Goal: Complete application form

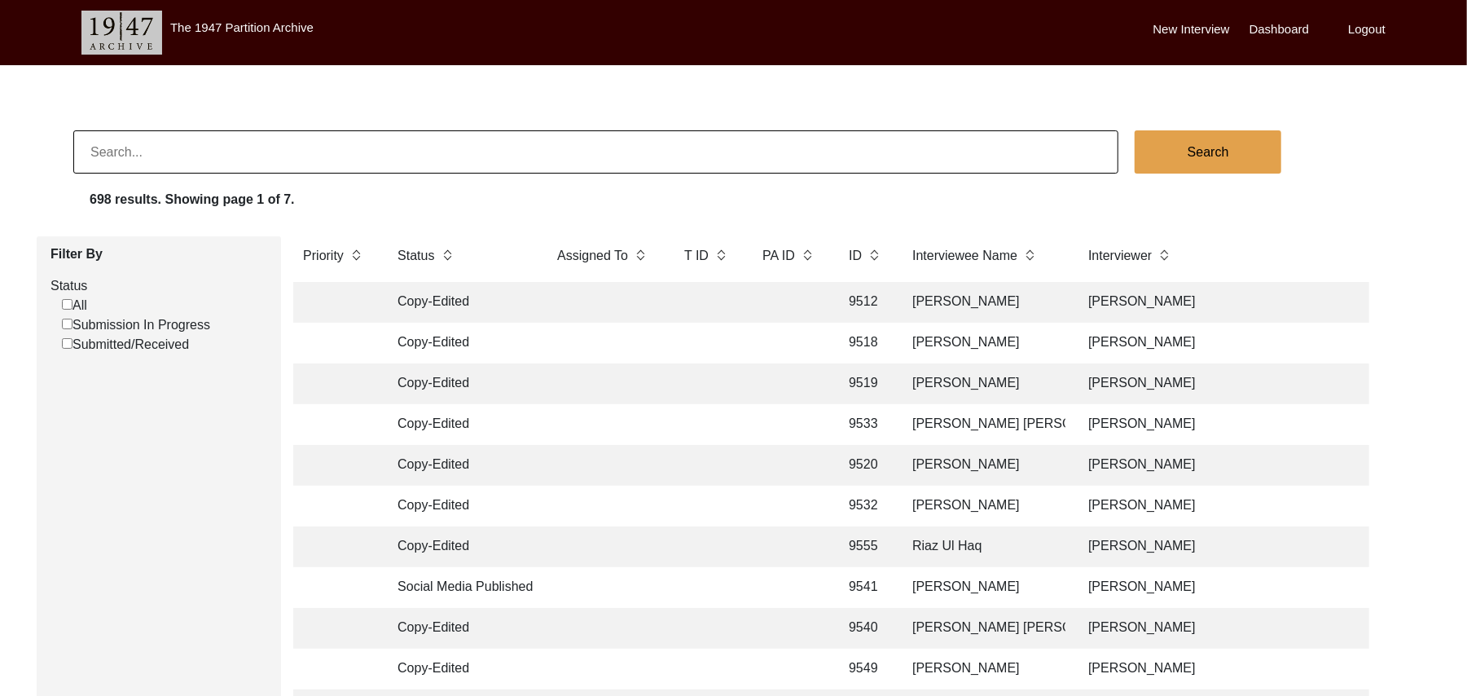
click at [67, 340] on input "Submitted/Received" at bounding box center [67, 343] width 11 height 11
checkbox input "false"
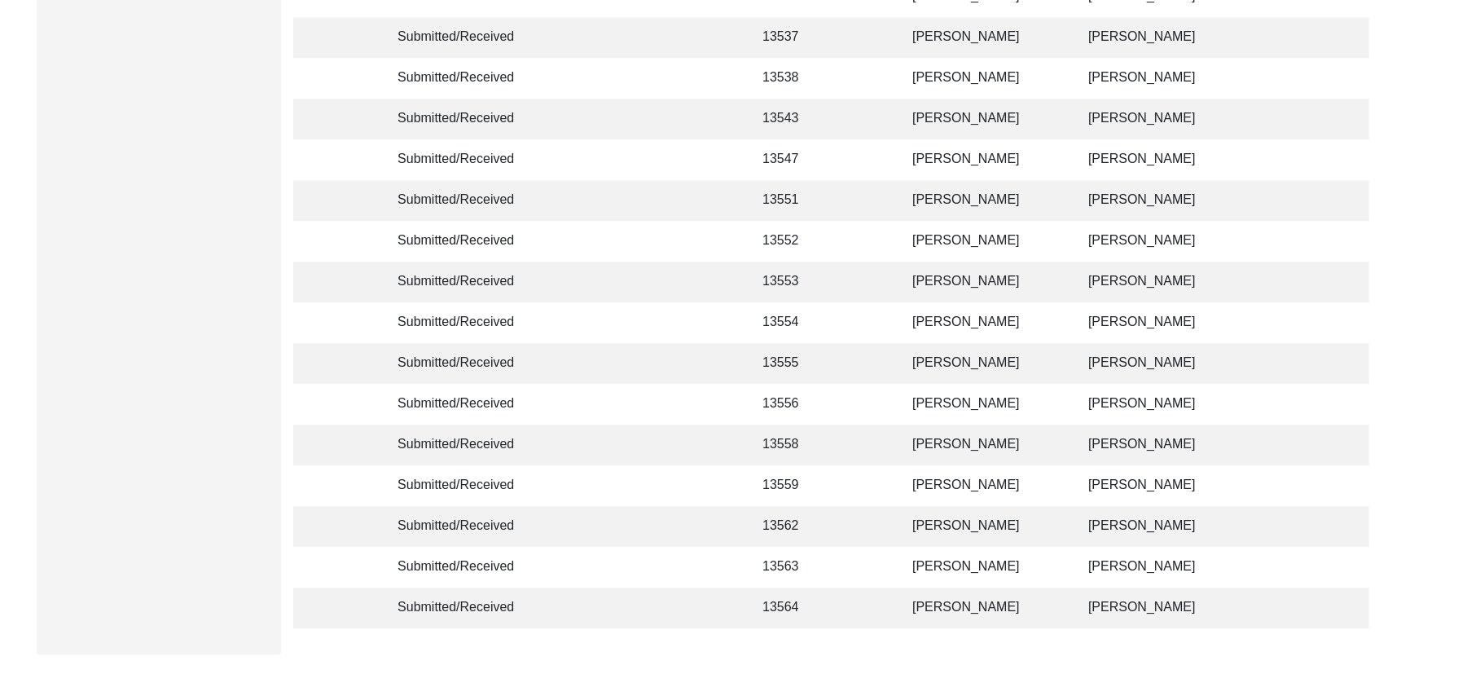
scroll to position [2793, 0]
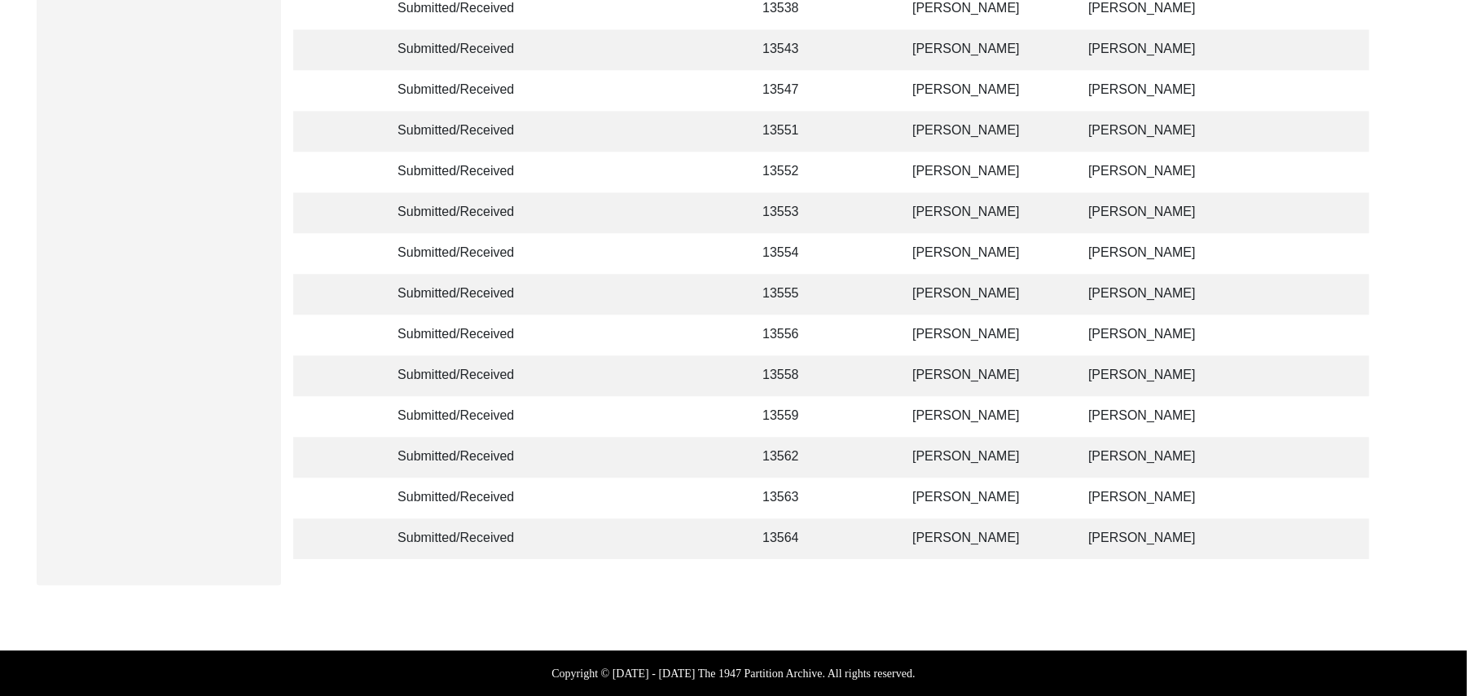
click at [995, 521] on td "[PERSON_NAME]" at bounding box center [984, 538] width 163 height 41
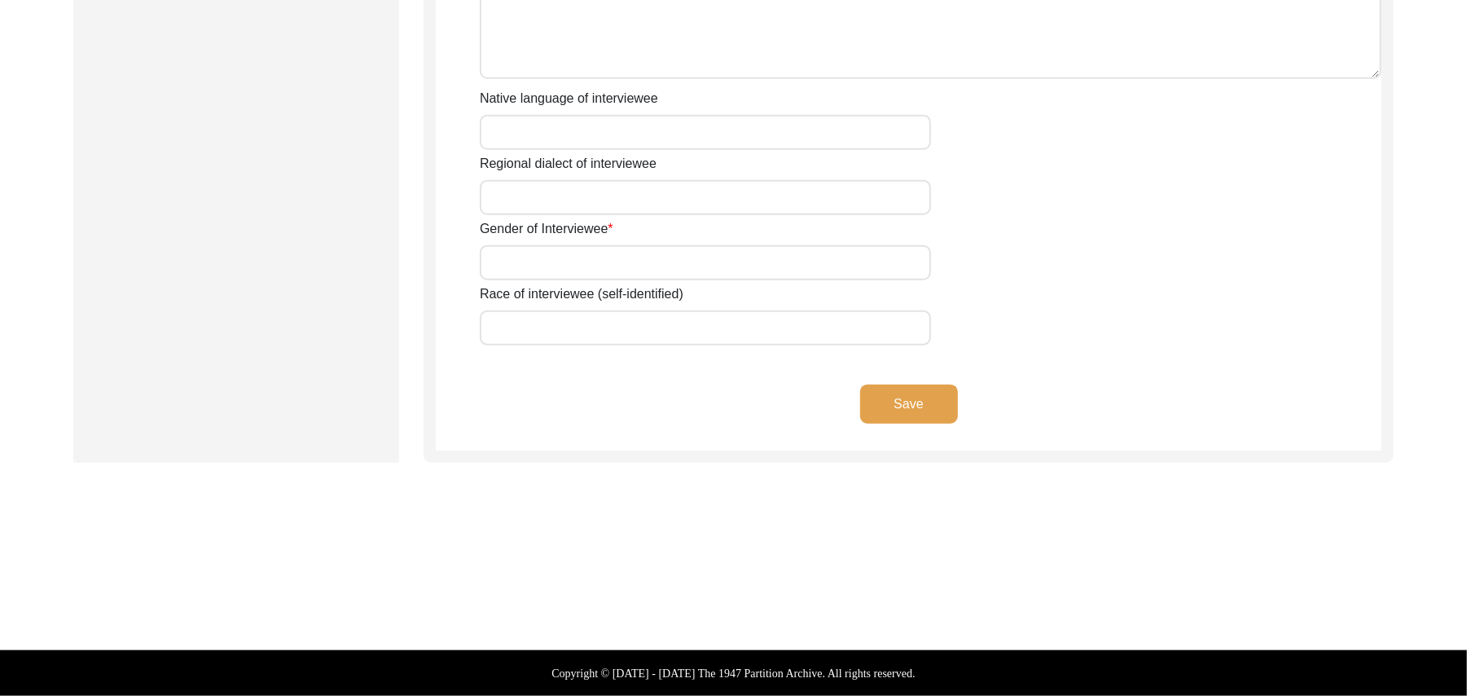
scroll to position [1131, 0]
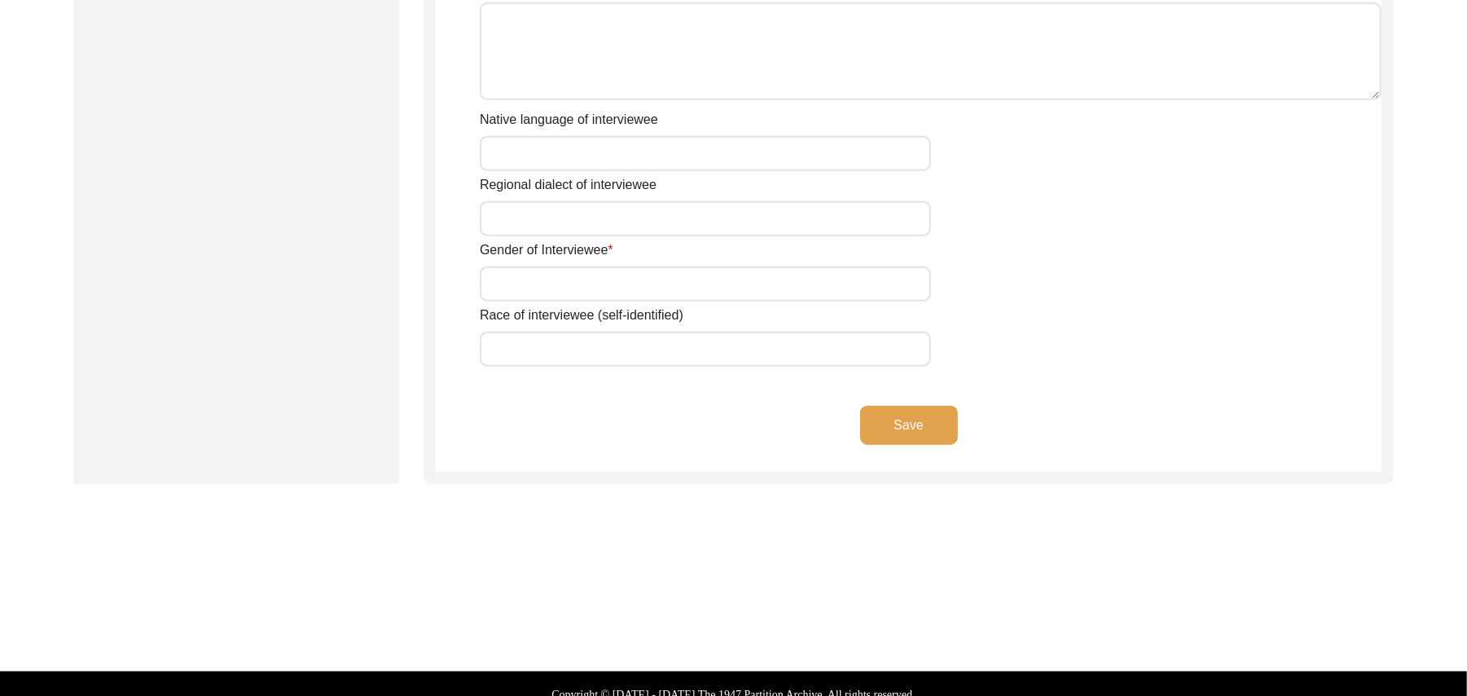
type input "Mr"
type input "[DEMOGRAPHIC_DATA]"
type input "Bashir"
type input "N/A"
type input "[PERSON_NAME]"
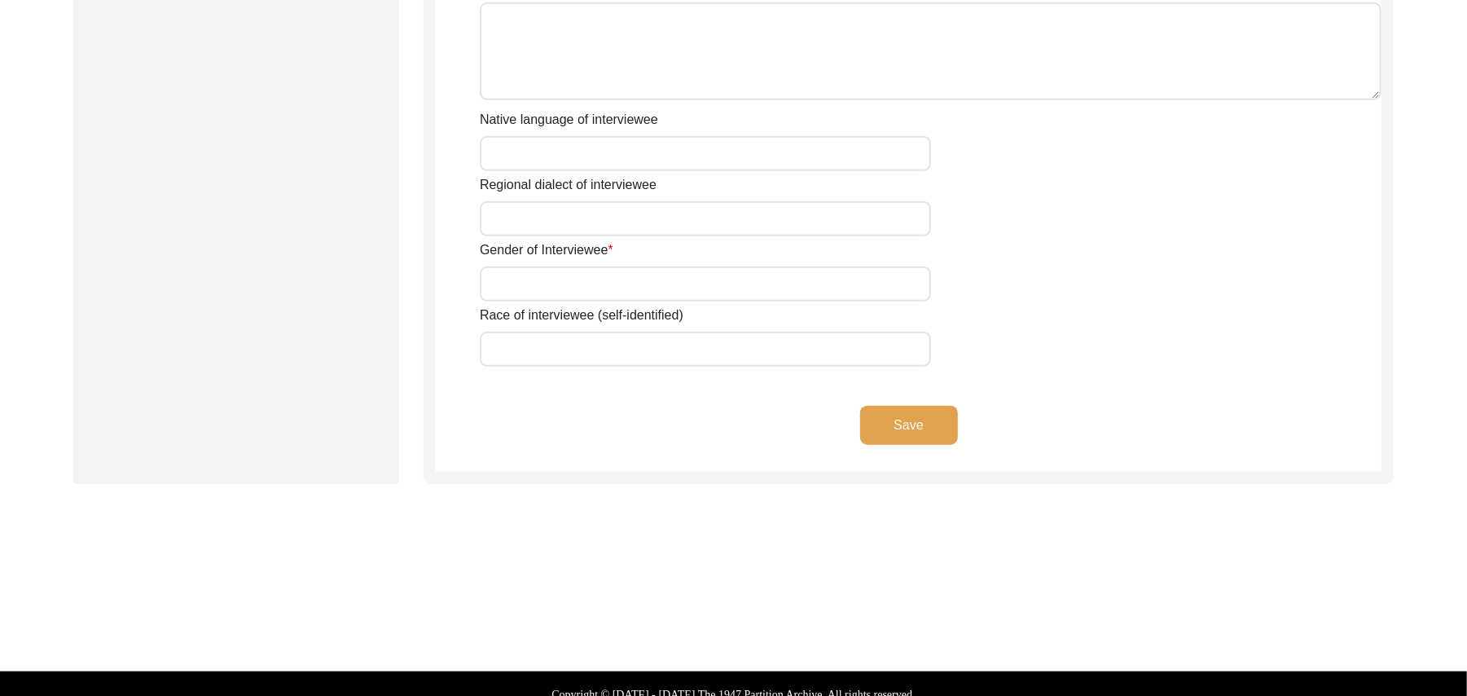
type input "N/A"
type input "[PERSON_NAME]"
type input "1934"
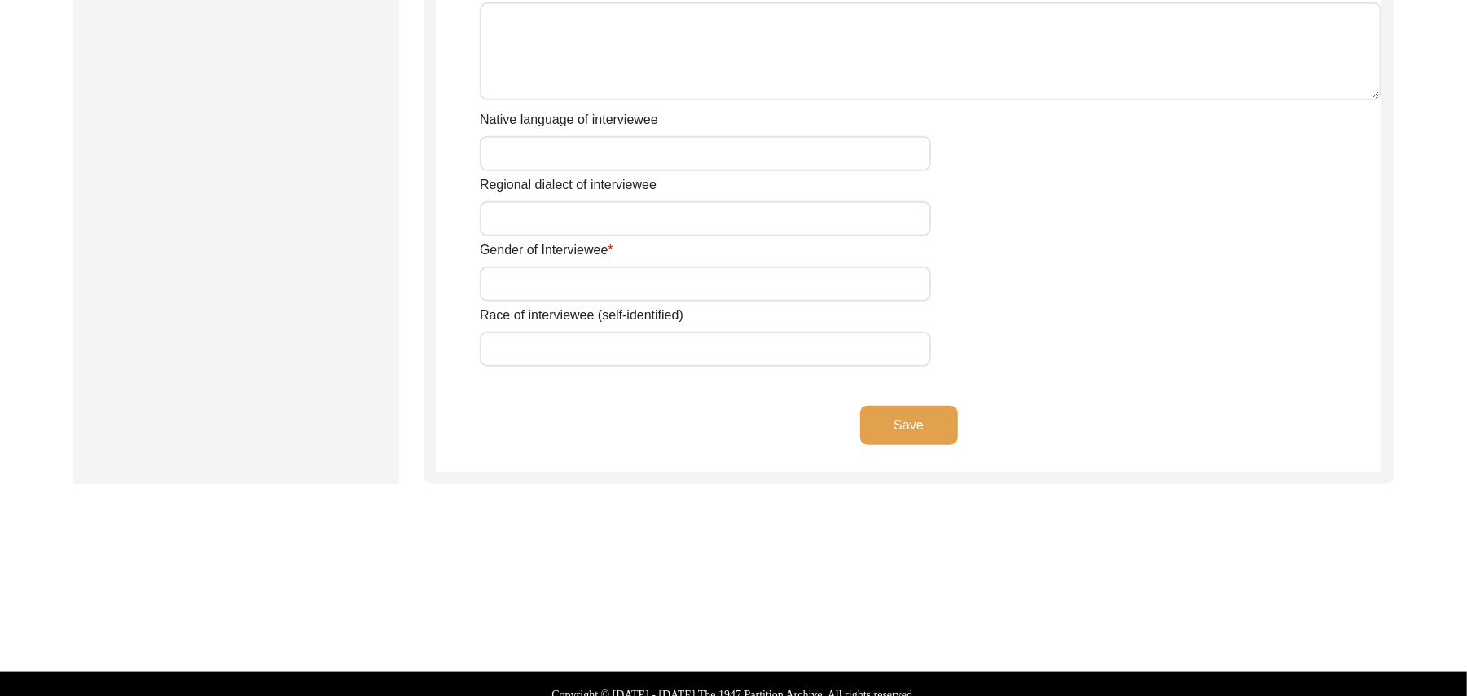
type input "91 Years"
type input "[DEMOGRAPHIC_DATA]"
type input "N/A"
type textarea "N/A"
type input "Punjabi"
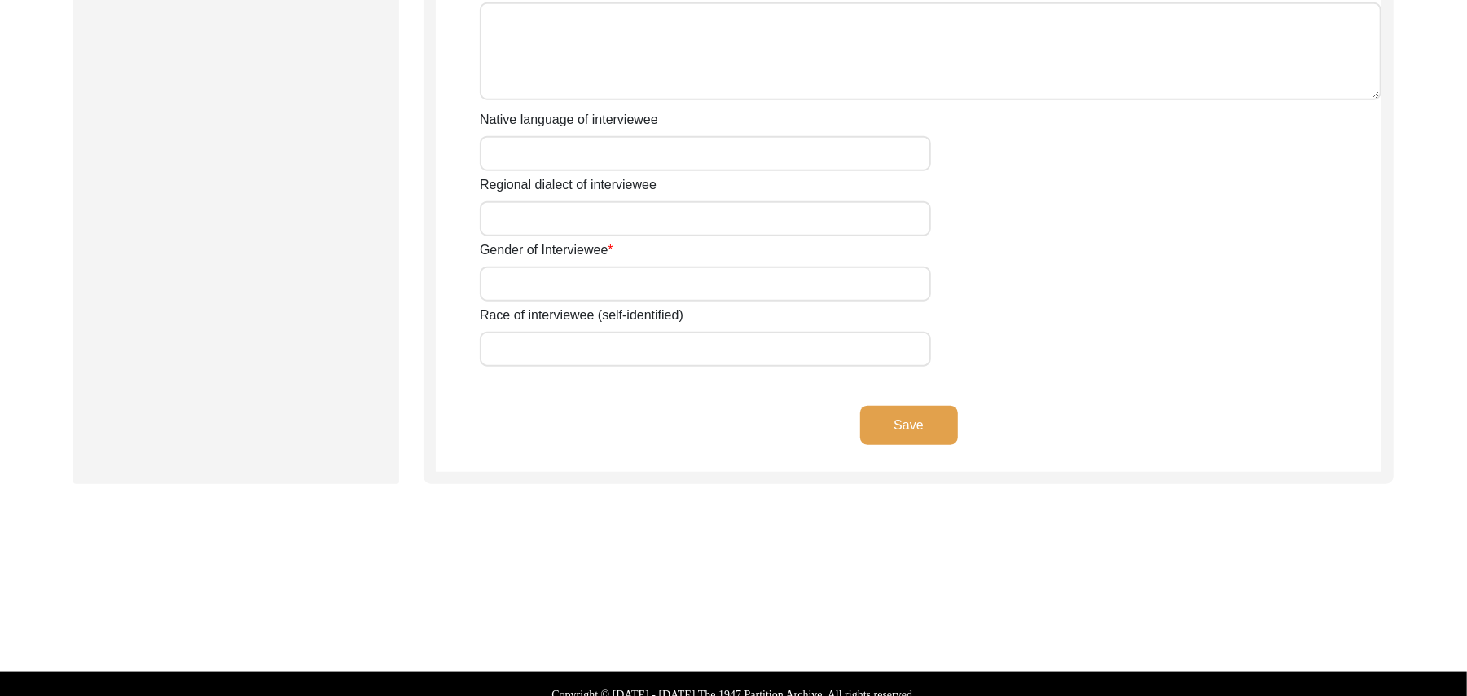
type input "Malwai"
type input "[DEMOGRAPHIC_DATA]"
type input "Araein"
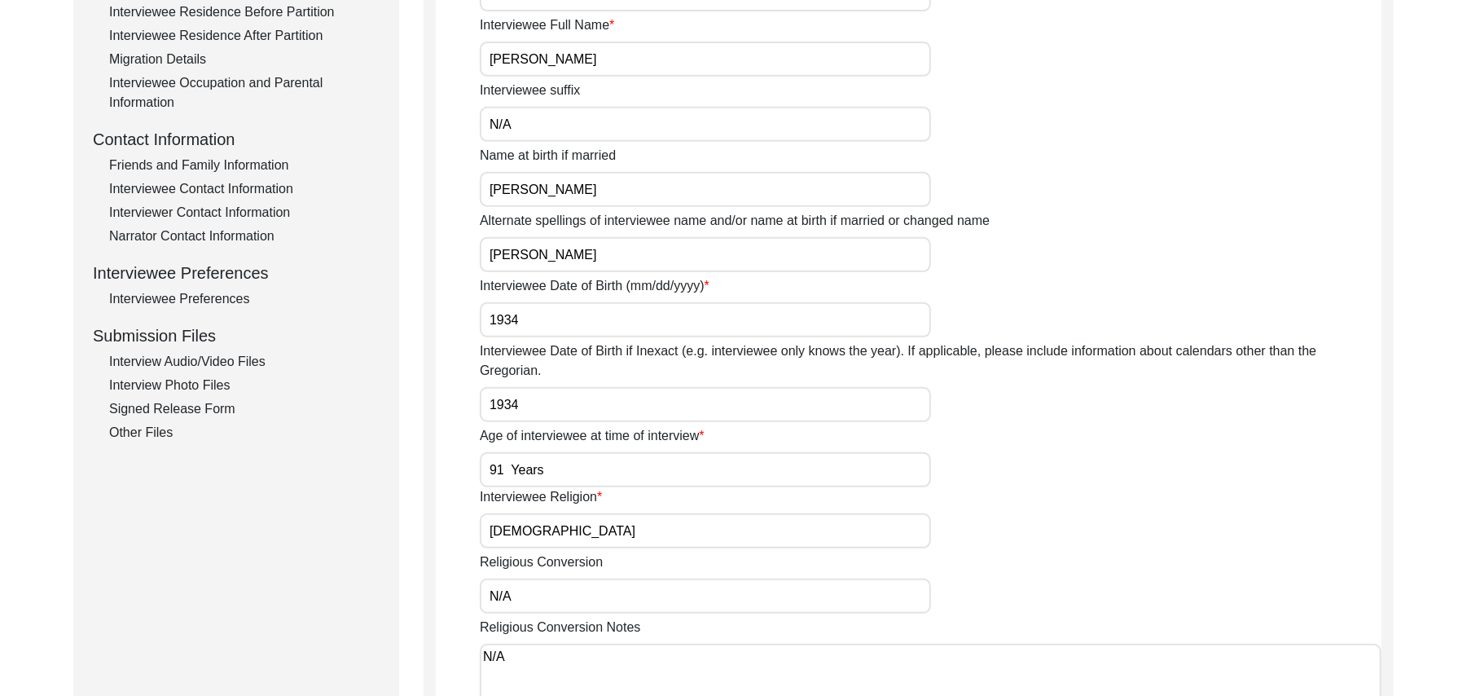
scroll to position [330, 0]
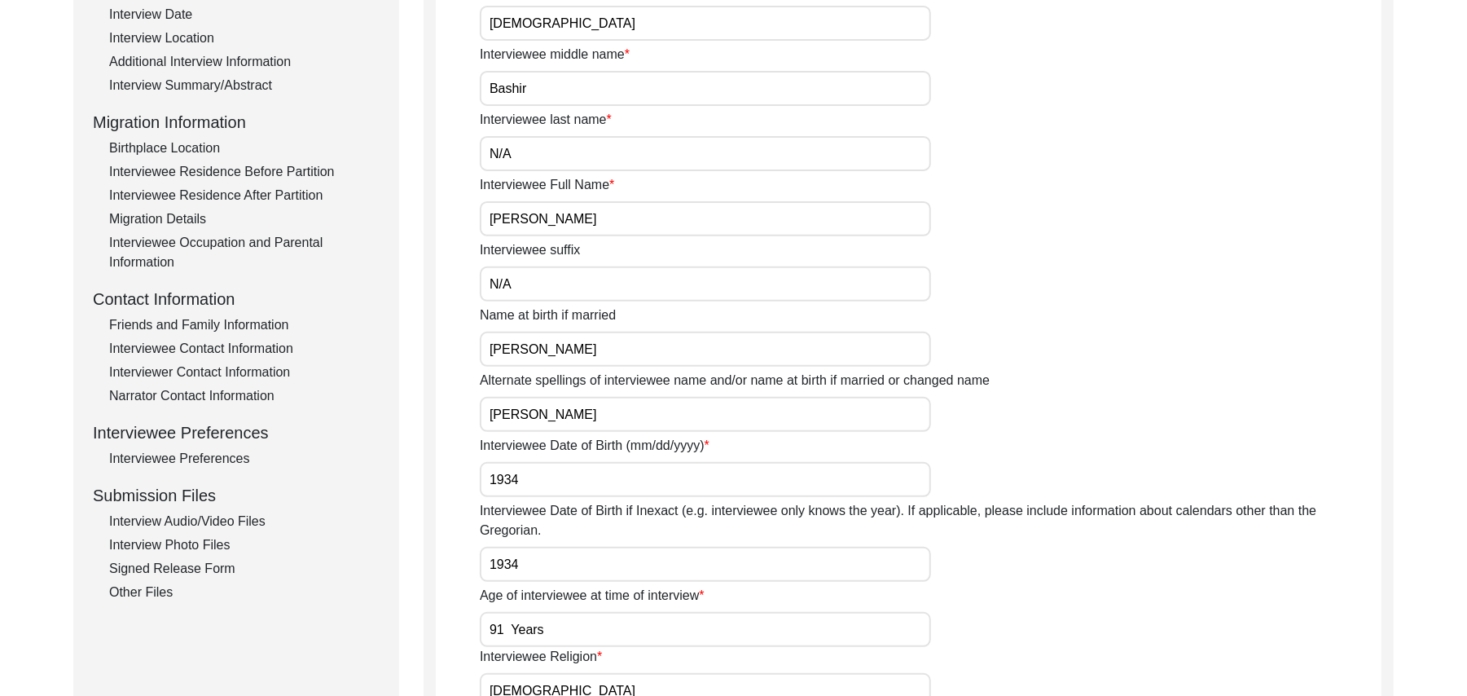
click at [301, 243] on div "Interviewee Occupation and Parental Information" at bounding box center [244, 252] width 270 height 39
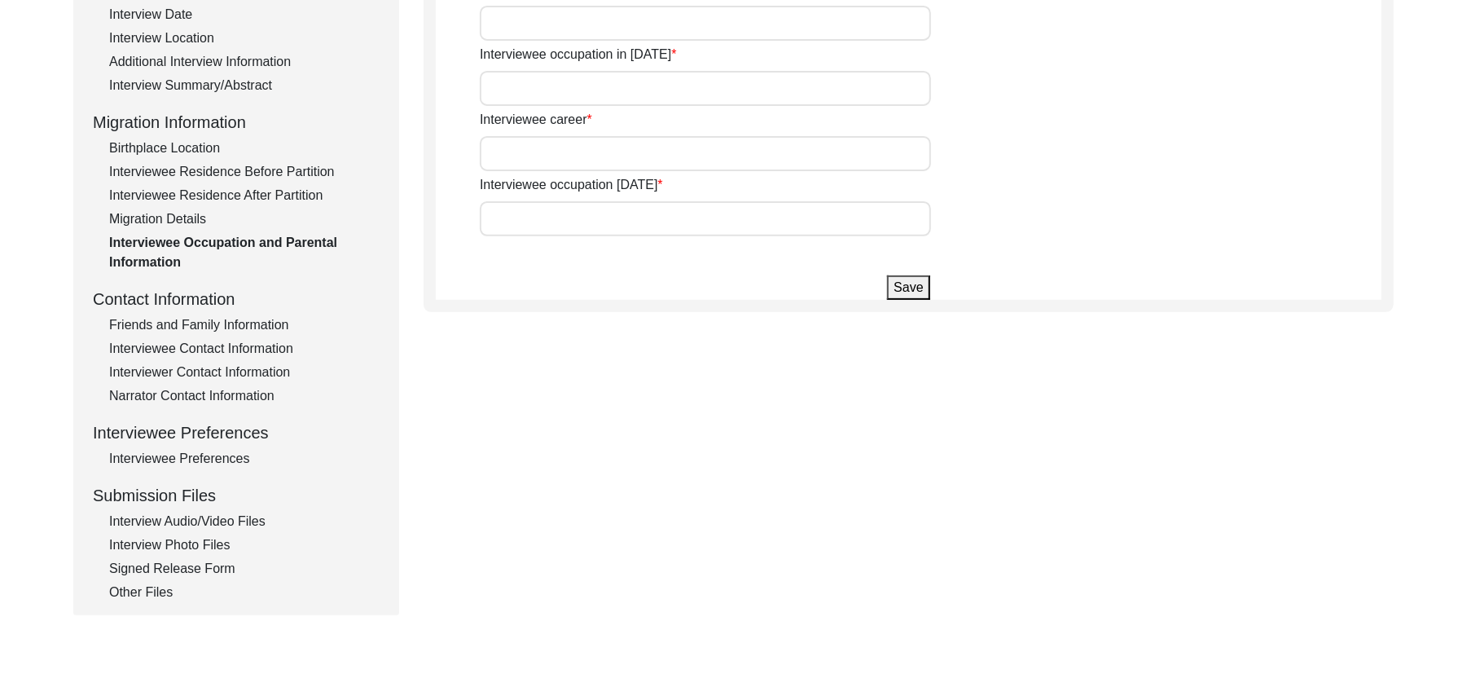
type input "[PERSON_NAME]"
type input "add"
type input "student"
type input "Farmer"
type input "Dont work now"
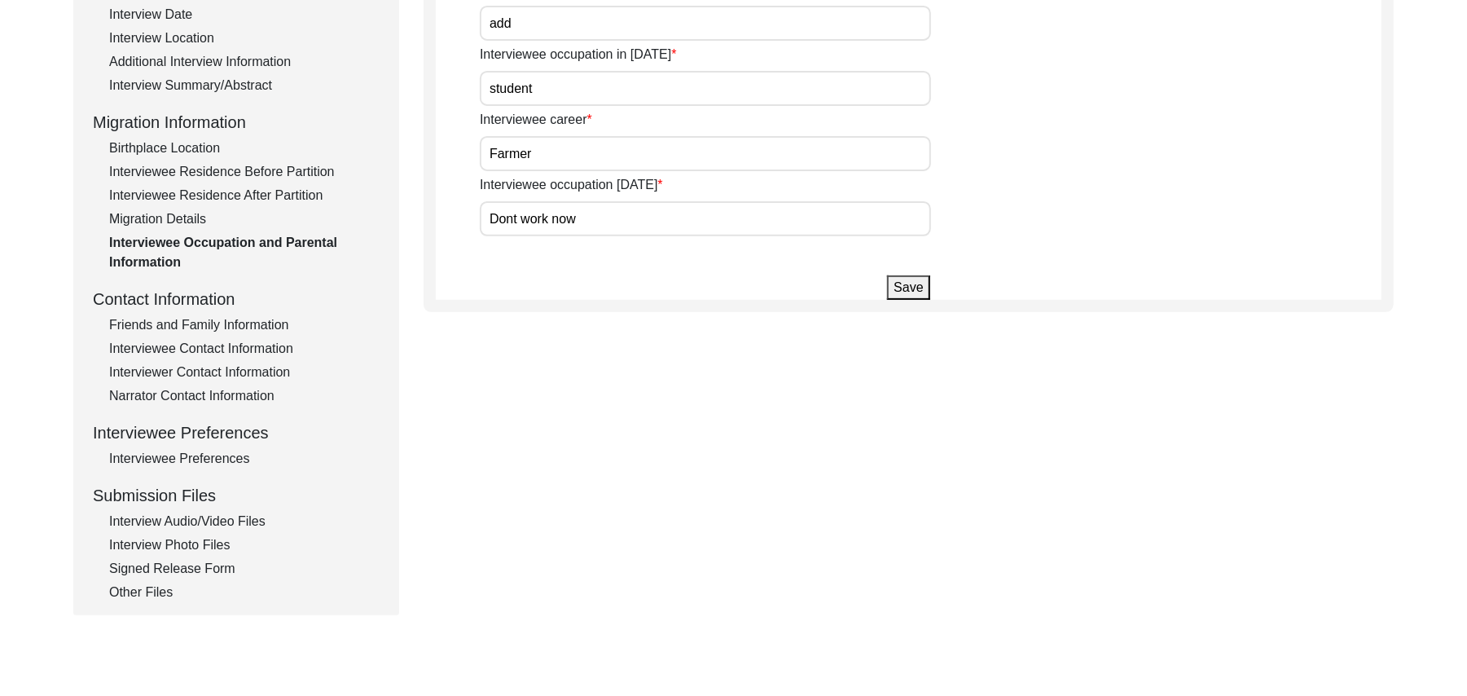
click at [518, 24] on input "add" at bounding box center [705, 23] width 451 height 35
type input "a"
type input "Fatima"
click at [617, 218] on input "Dont work now" at bounding box center [705, 218] width 451 height 35
click at [901, 292] on button "Save" at bounding box center [908, 287] width 42 height 24
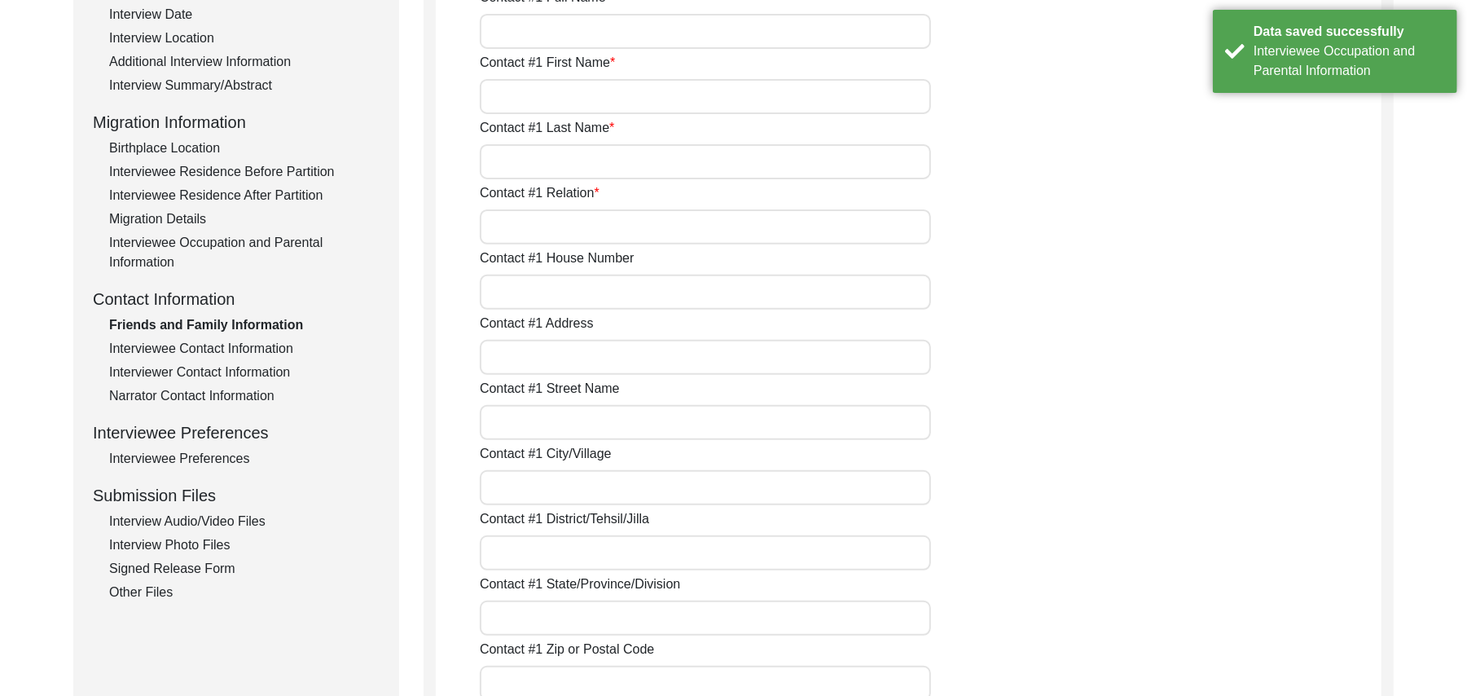
type input "[PERSON_NAME]"
type input "[DEMOGRAPHIC_DATA]"
type input "[PERSON_NAME]"
type input "Son In Law"
type input "N/A"
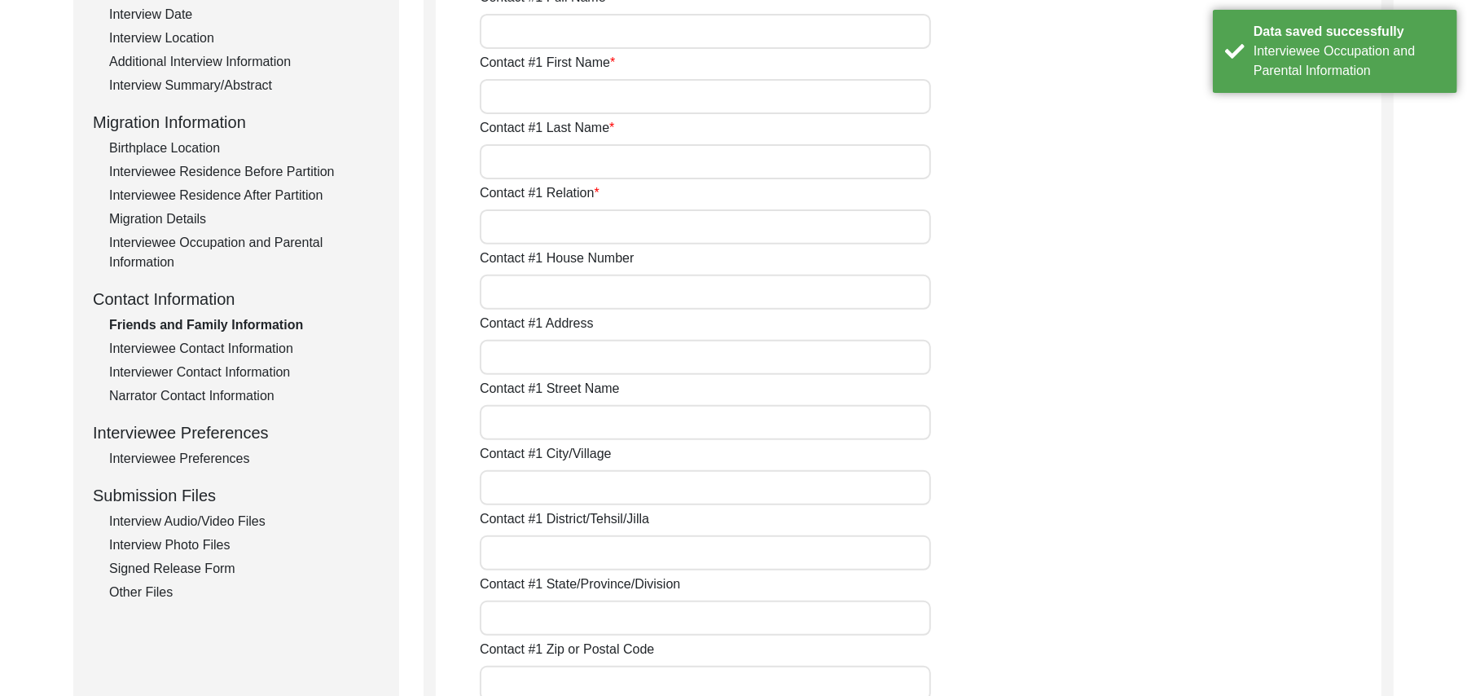
type input "Chak 327GB"
type input "N/A"
type input "Chak 327Gb"
type input "[PERSON_NAME]/ [PERSON_NAME]"
type input "[GEOGRAPHIC_DATA]"
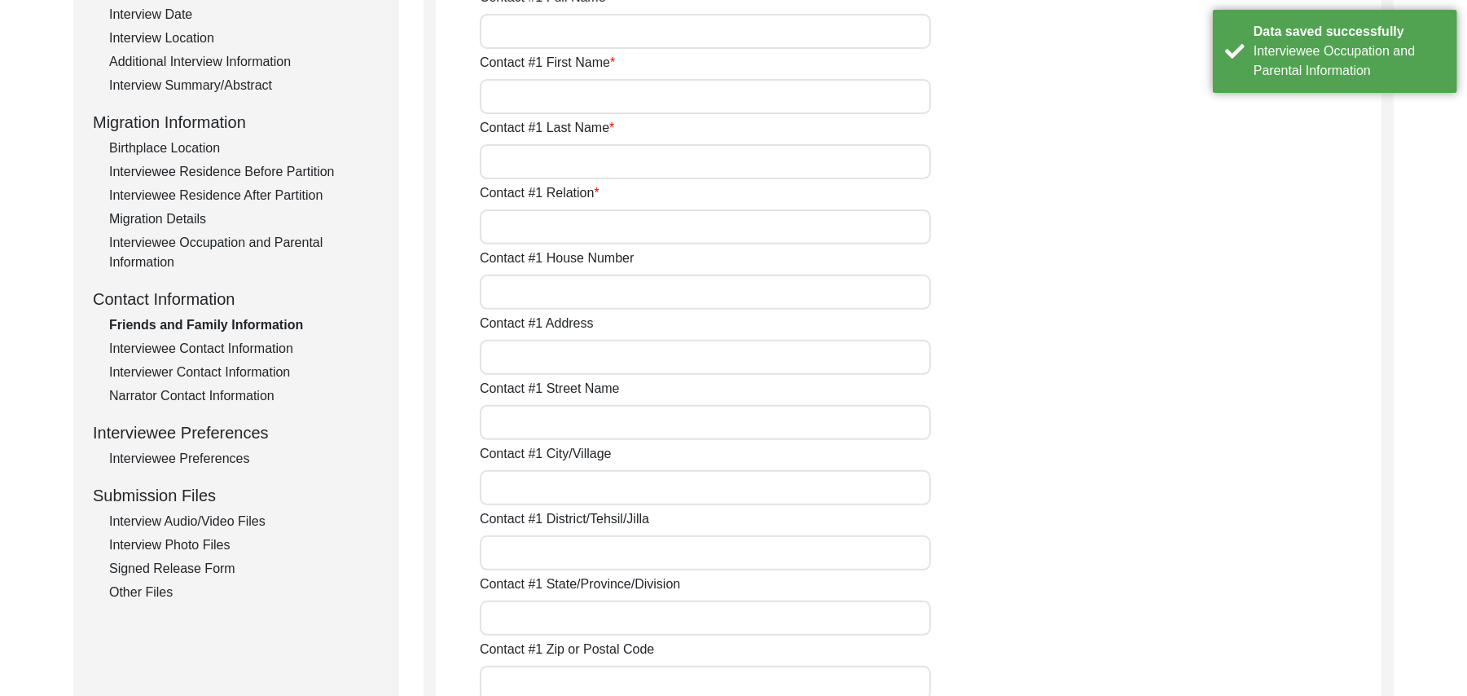
type input "36300"
type input "[GEOGRAPHIC_DATA]"
type input "Chak 327GB"
type input "03008062716"
type input "N/A"
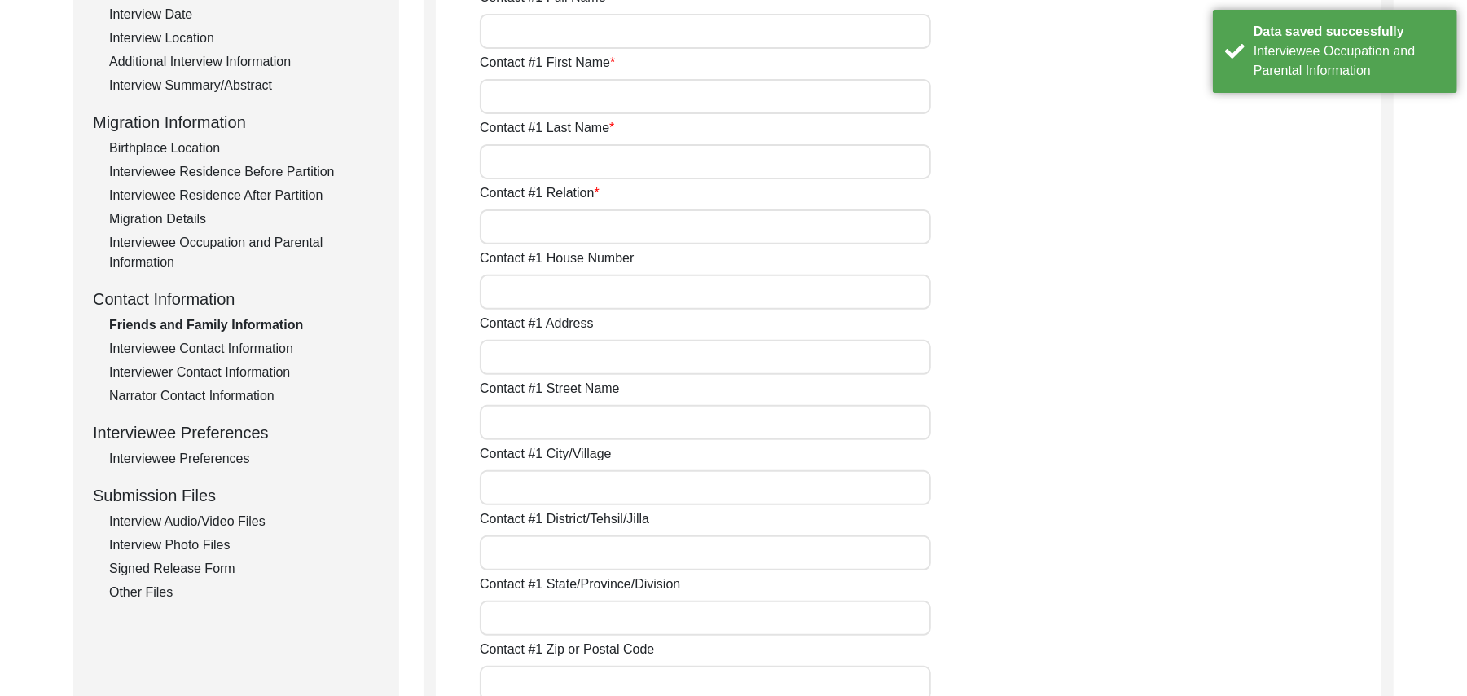
type input "N/A"
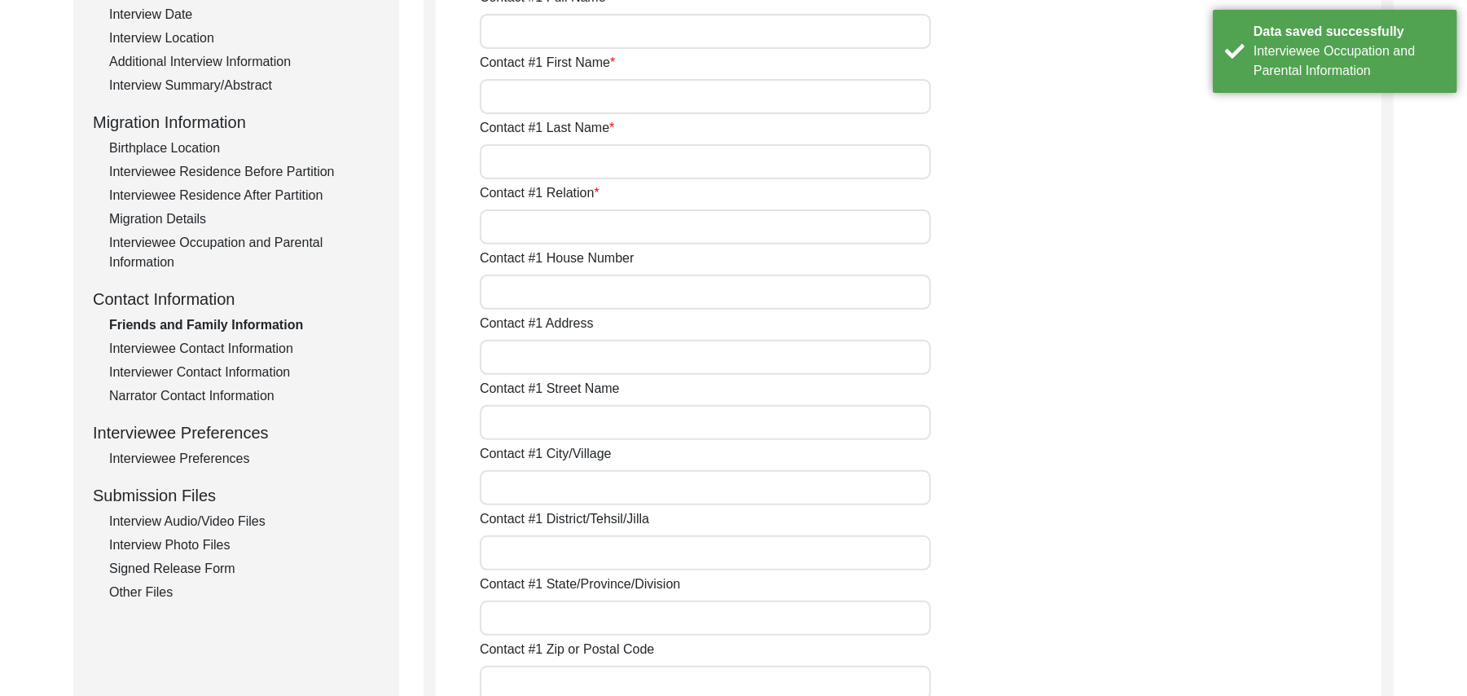
type input "[PERSON_NAME]"
type input "[DEMOGRAPHIC_DATA]"
type input "[PERSON_NAME]"
type input "son in Law"
type input "N/A"
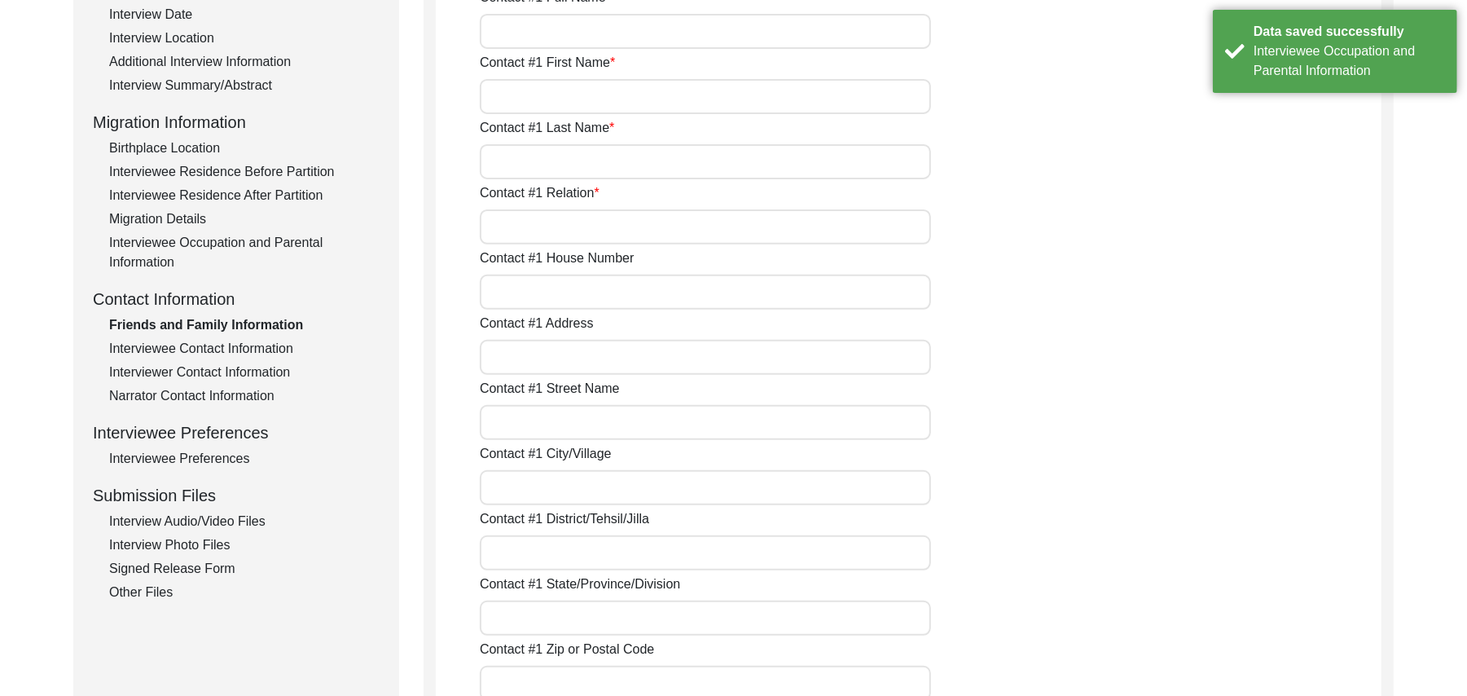
type input "Chak 327GB"
type input "N/A"
type input "Chak 327GB"
type input "[PERSON_NAME]/ [PERSON_NAME]"
type input "[GEOGRAPHIC_DATA]"
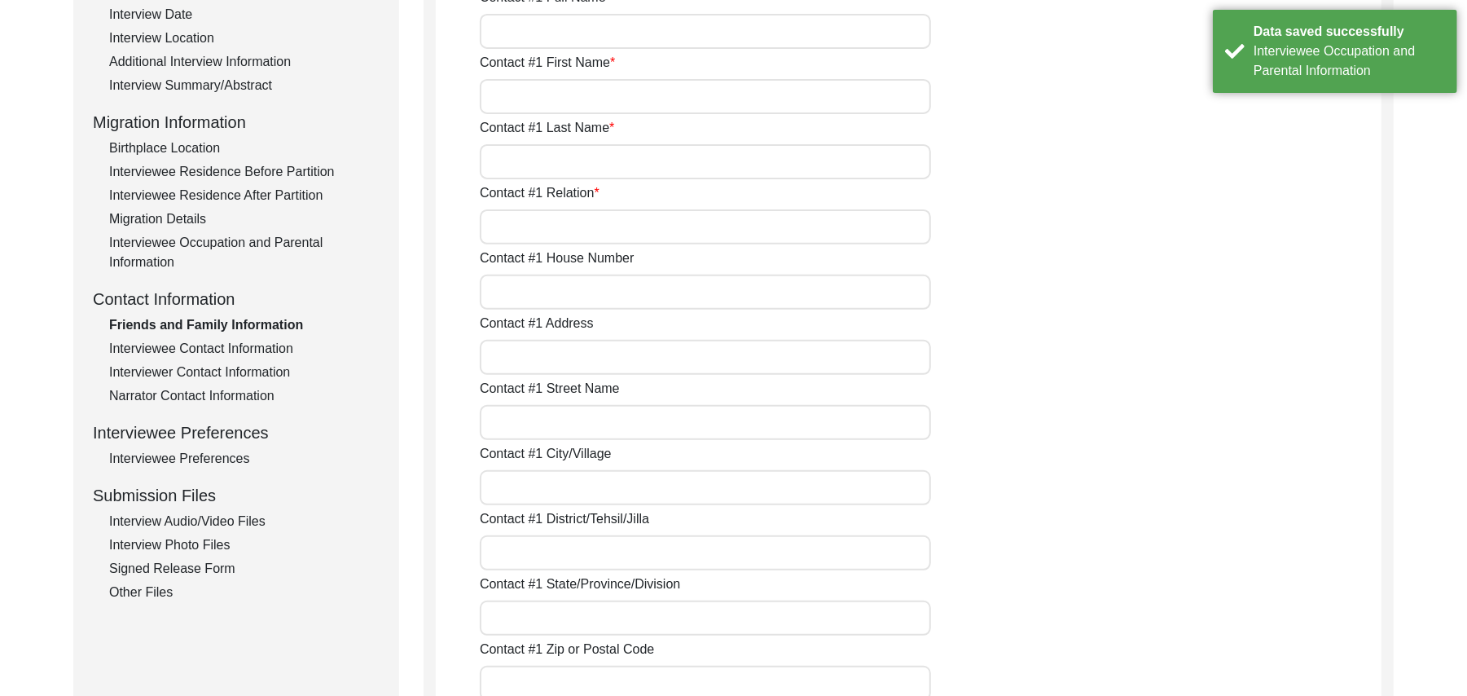
type input "36300"
type input "[GEOGRAPHIC_DATA]"
type input "Chak 327GB"
type input "0302-7398974"
type input "N/A"
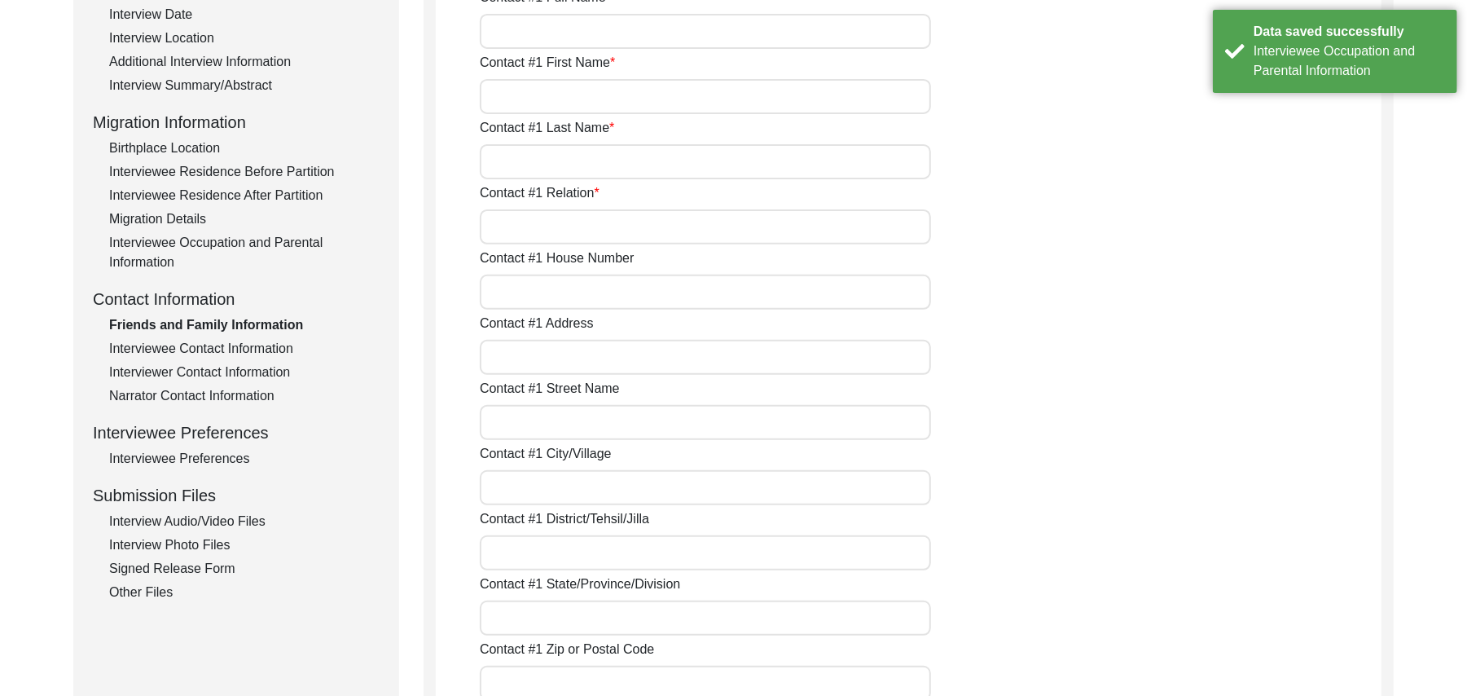
type input "N/A"
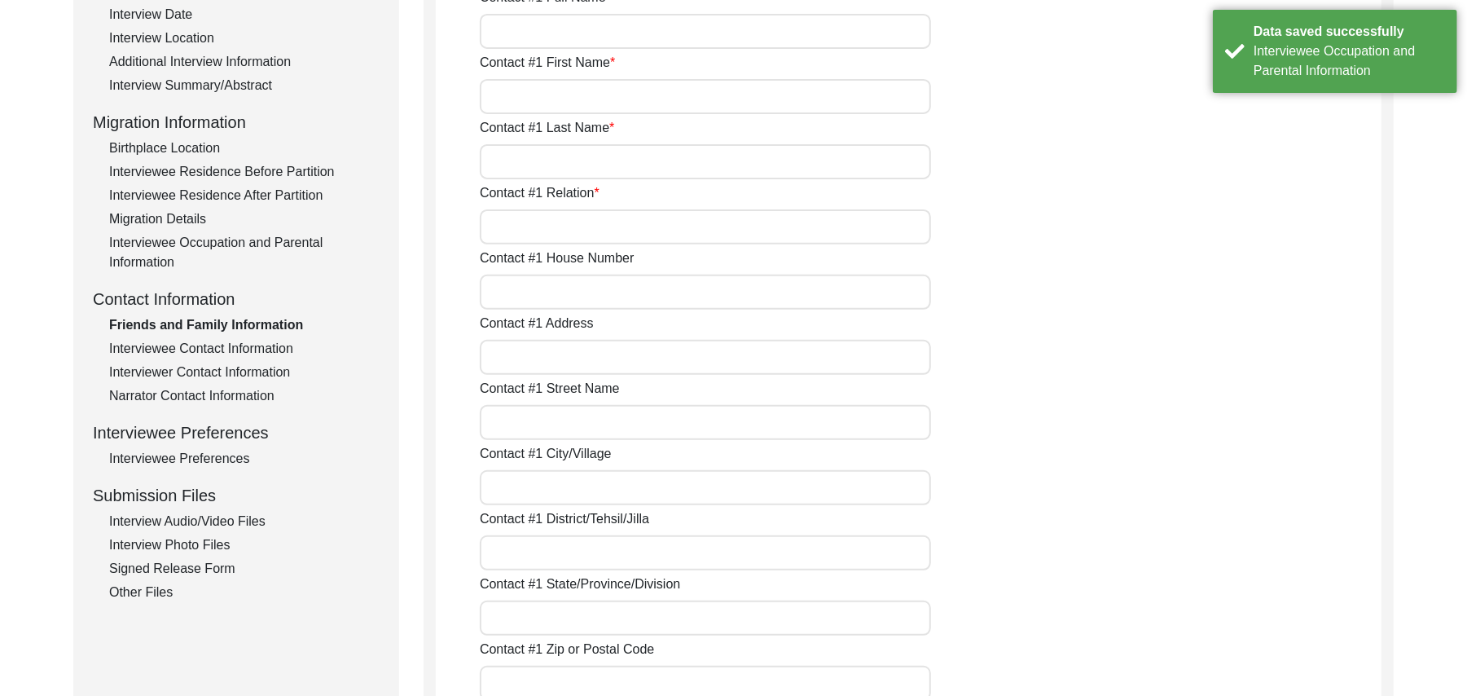
type input "N/A"
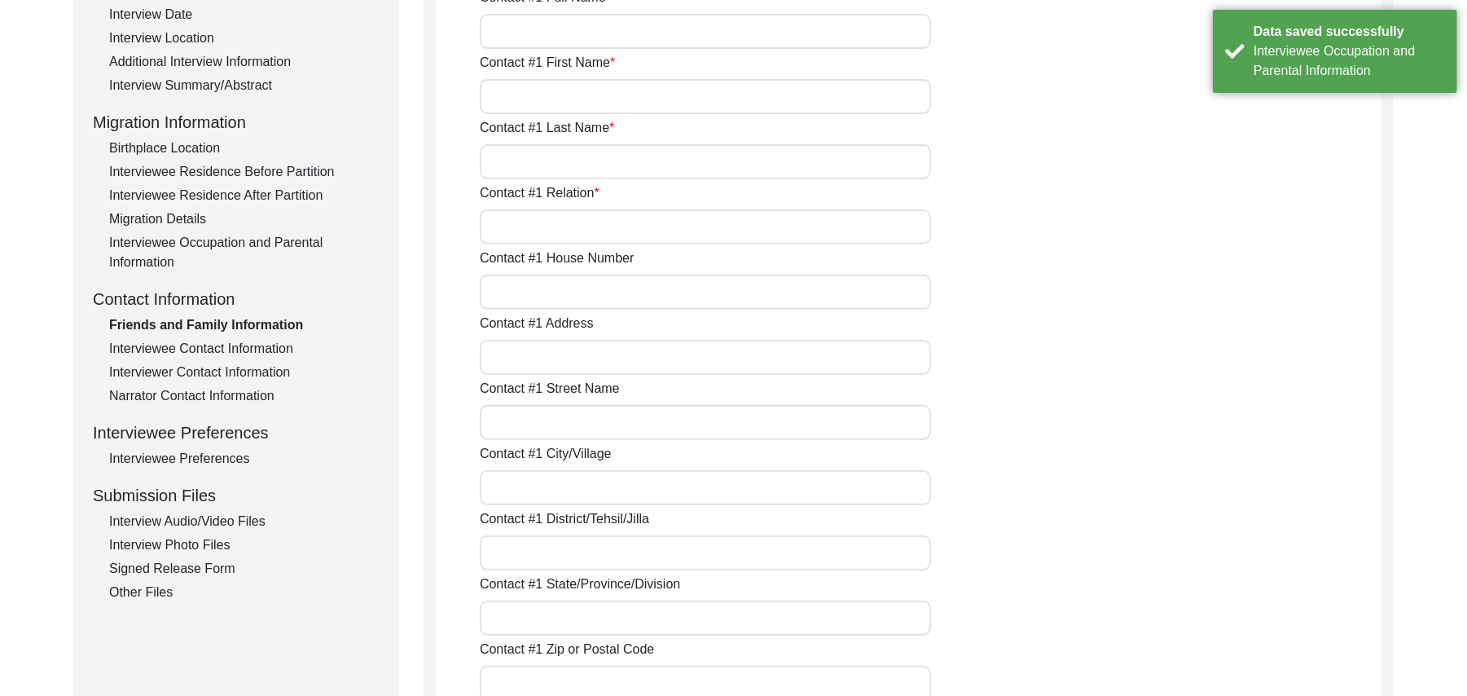
type input "N/A"
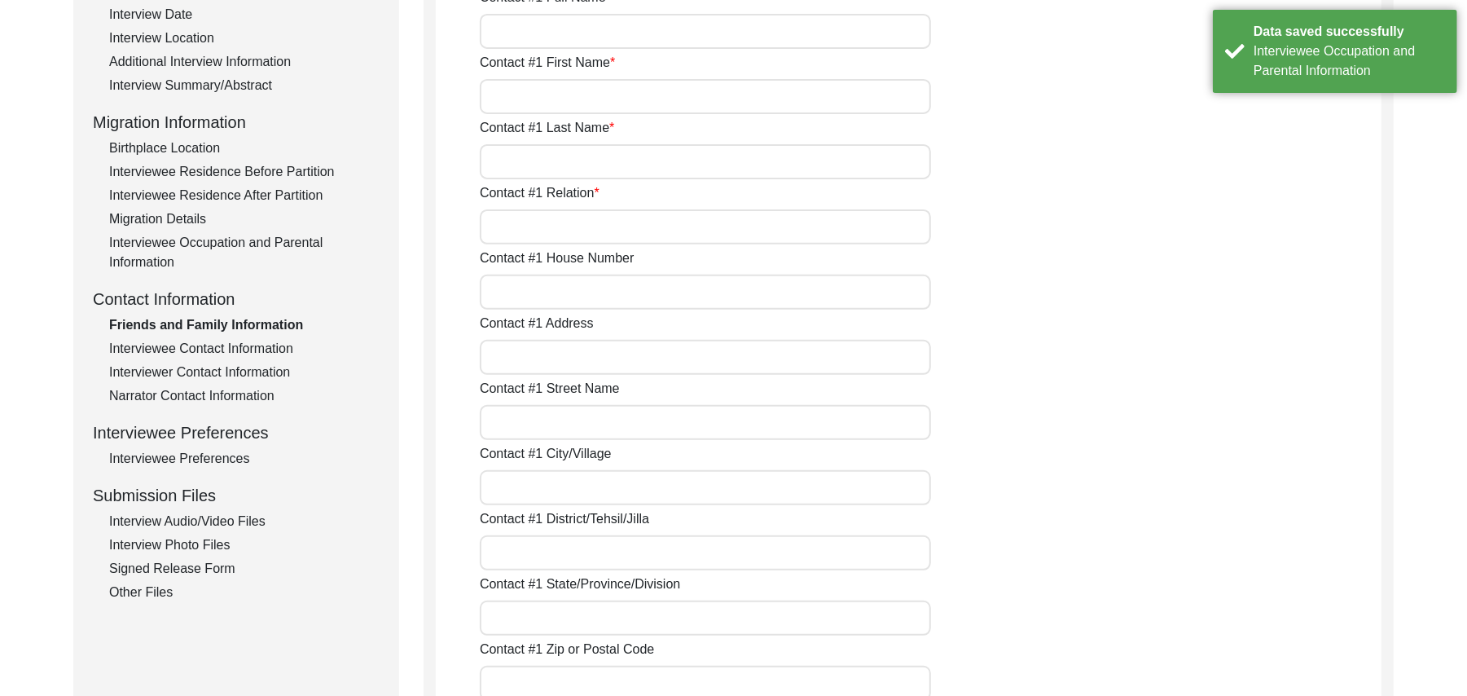
type input "N/A"
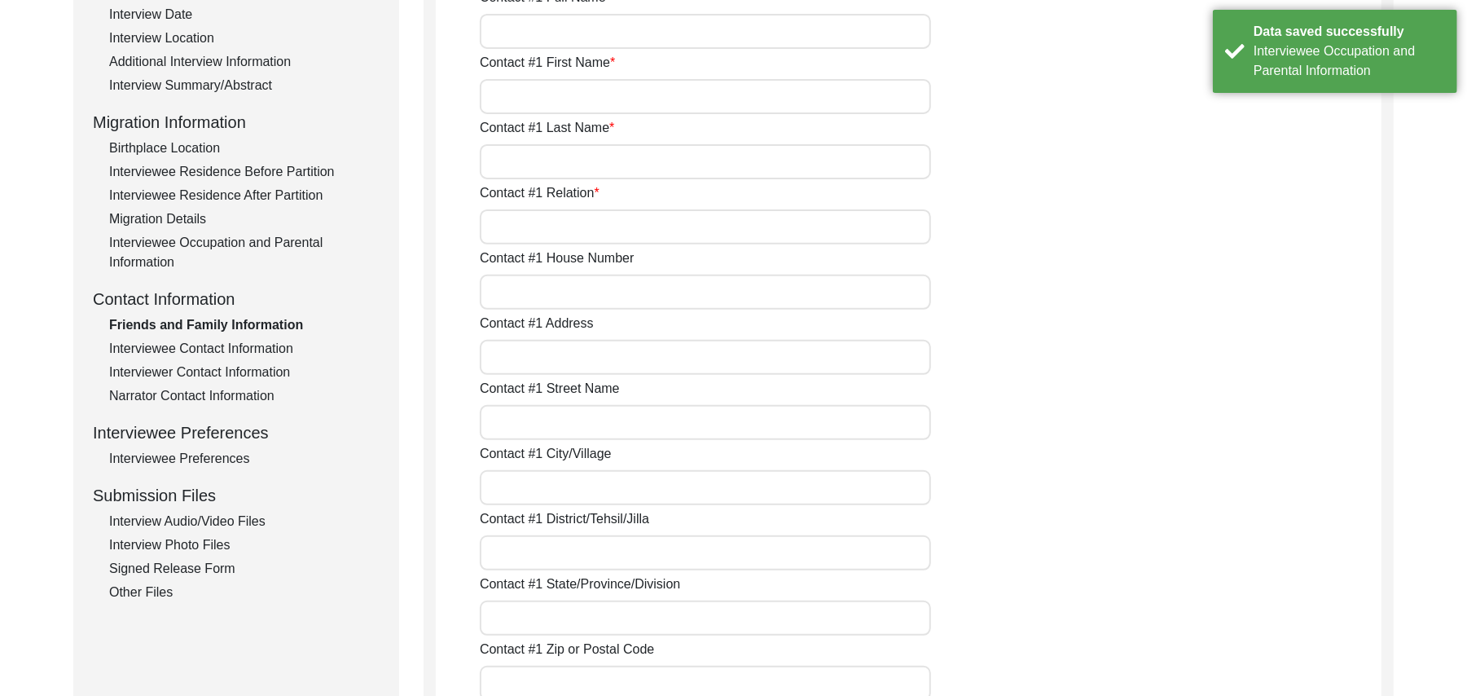
type input "N/A"
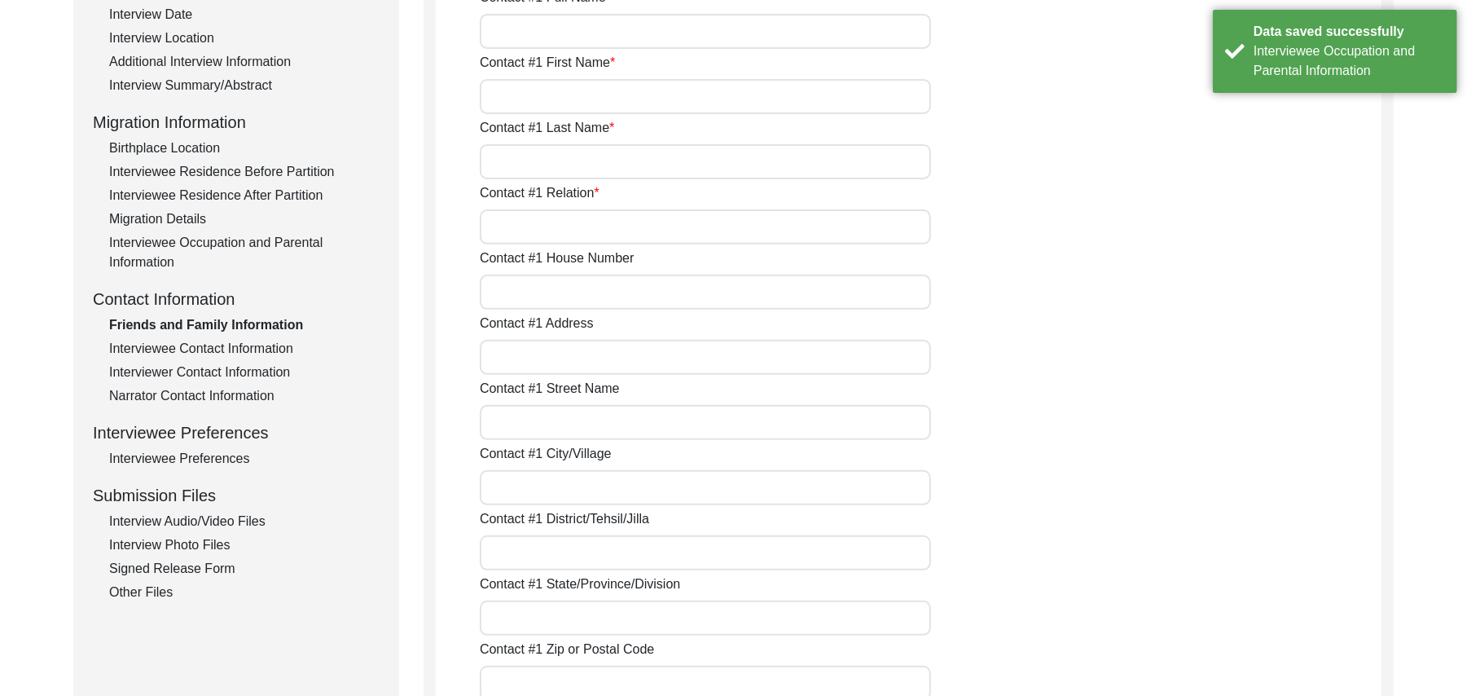
type input "N/A"
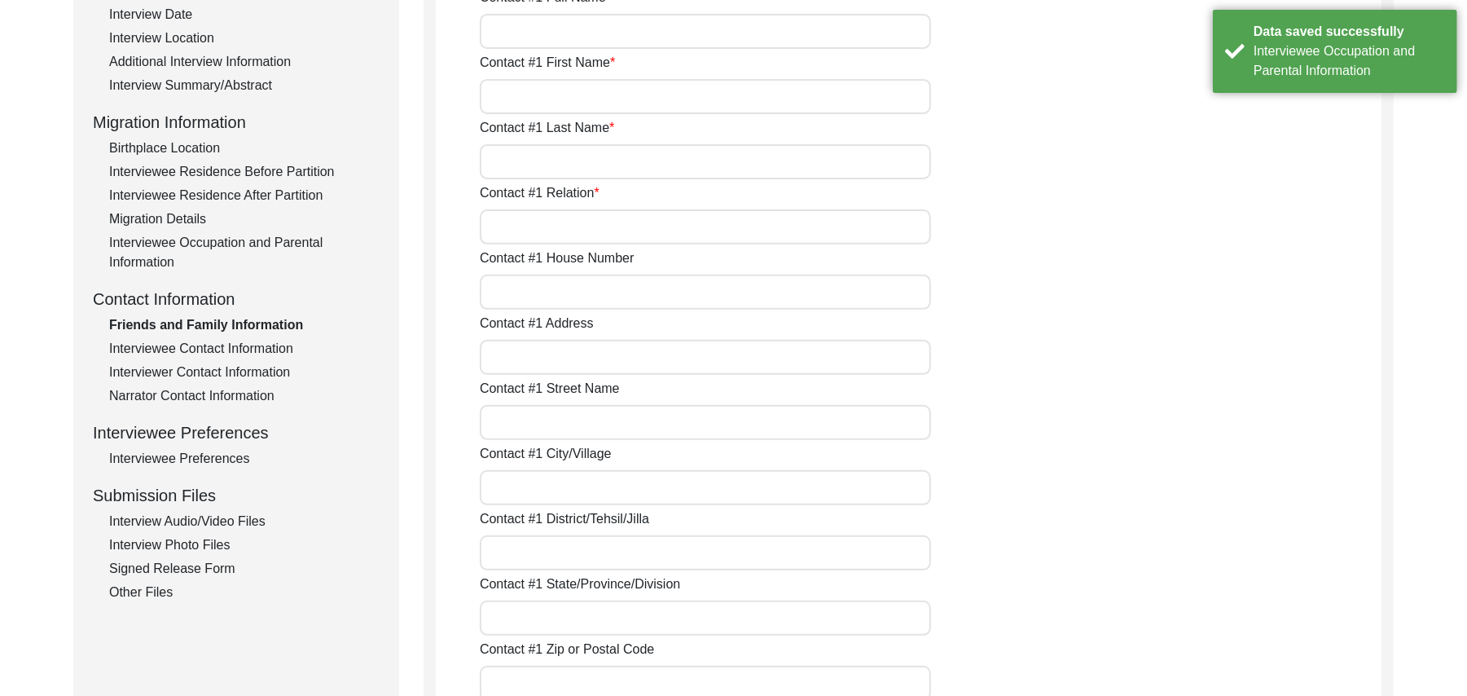
type input "N/A"
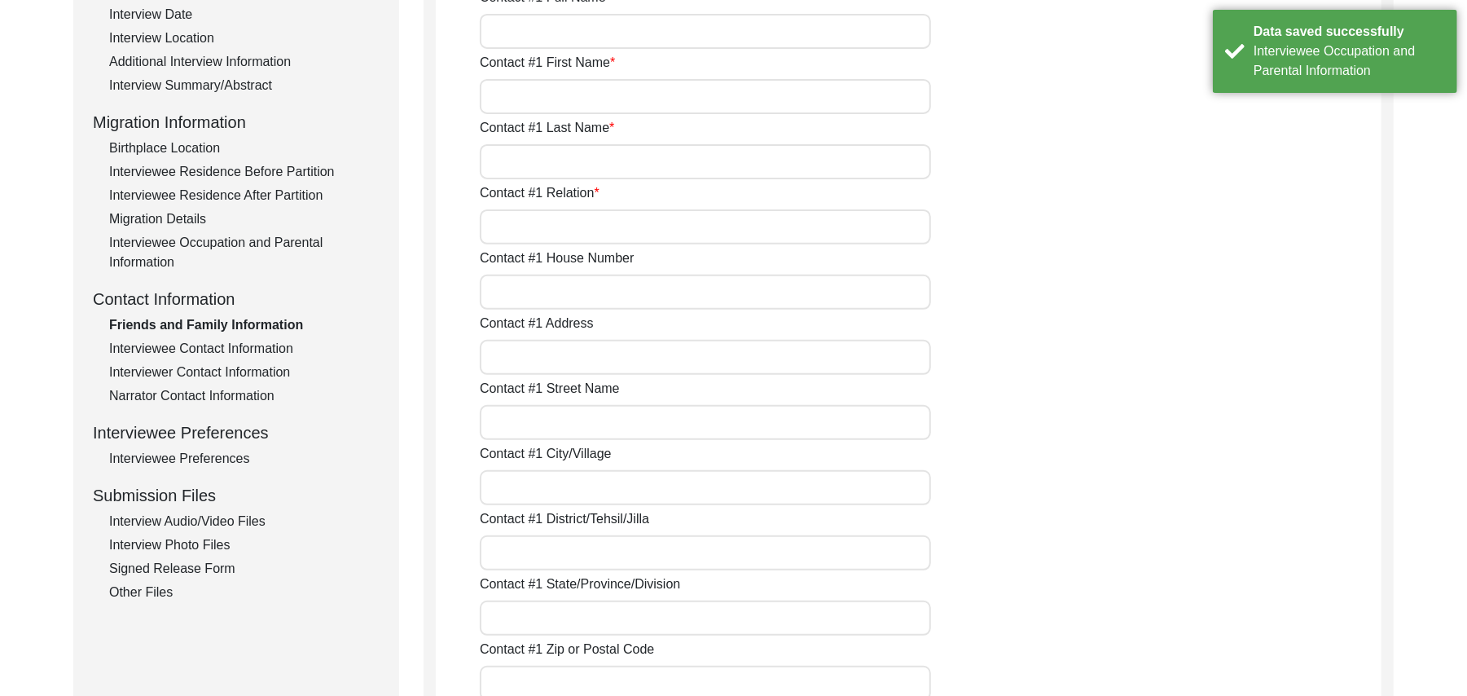
type input "N/A"
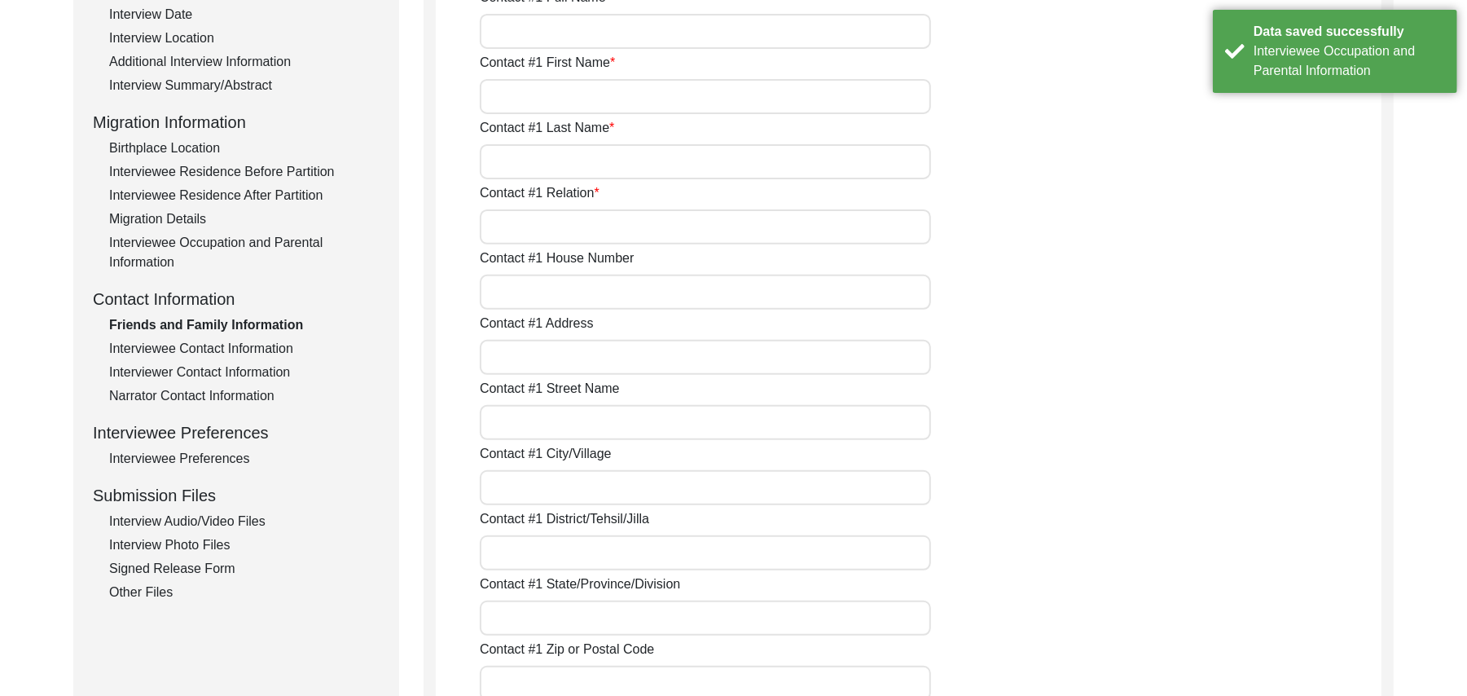
type input "N/A"
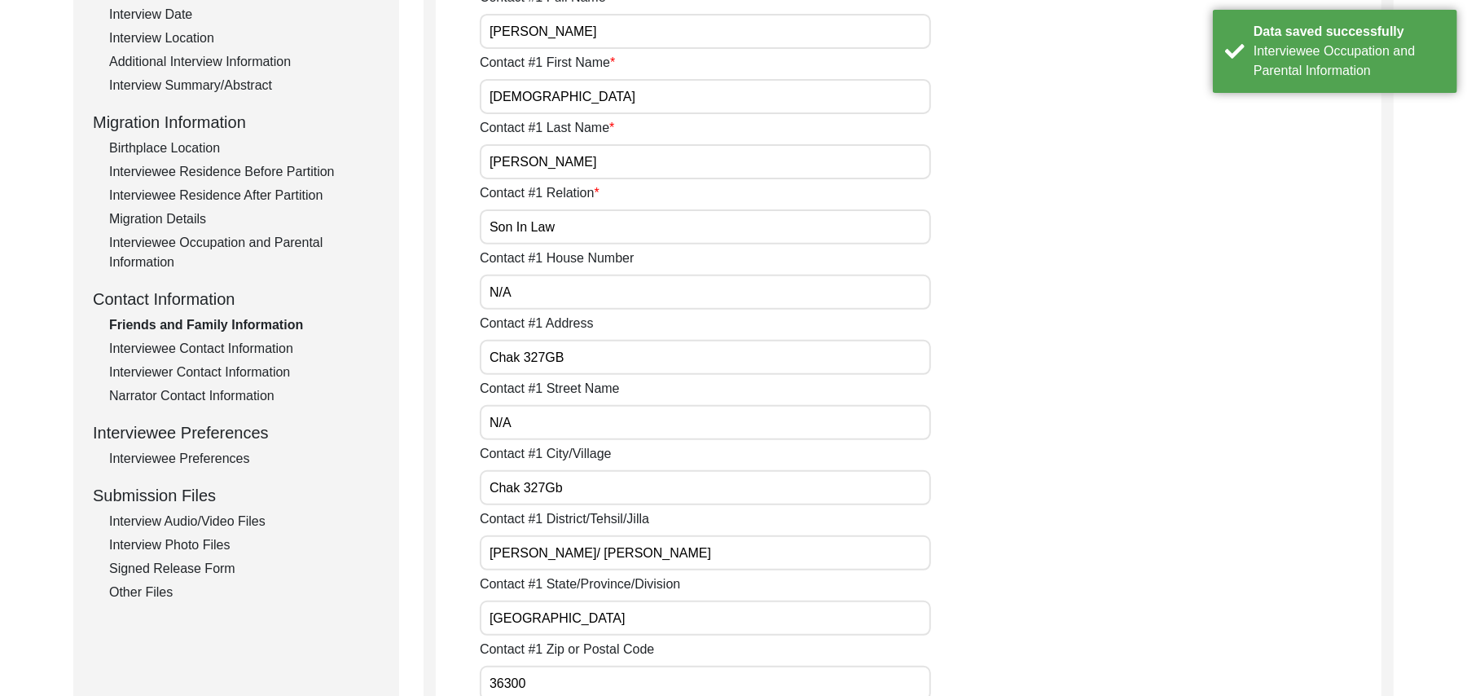
type input "N/A"
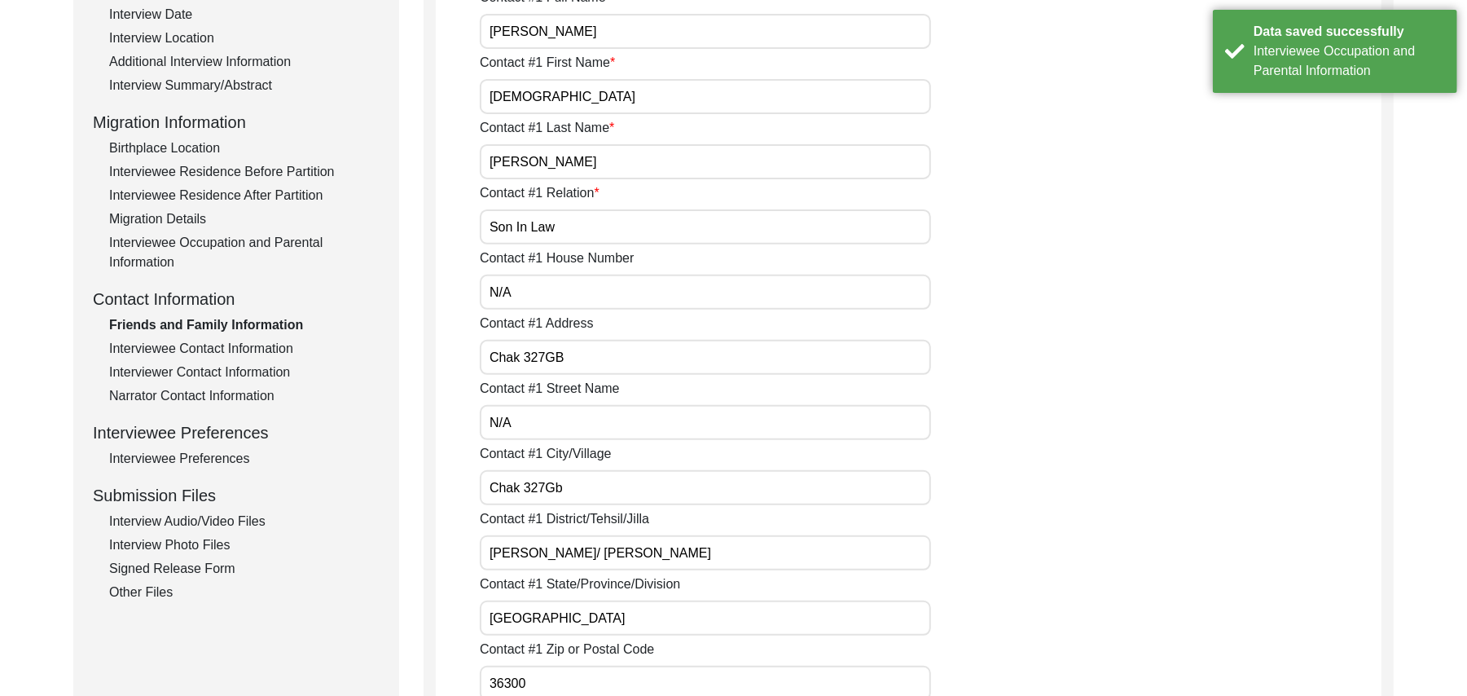
type input "N/A"
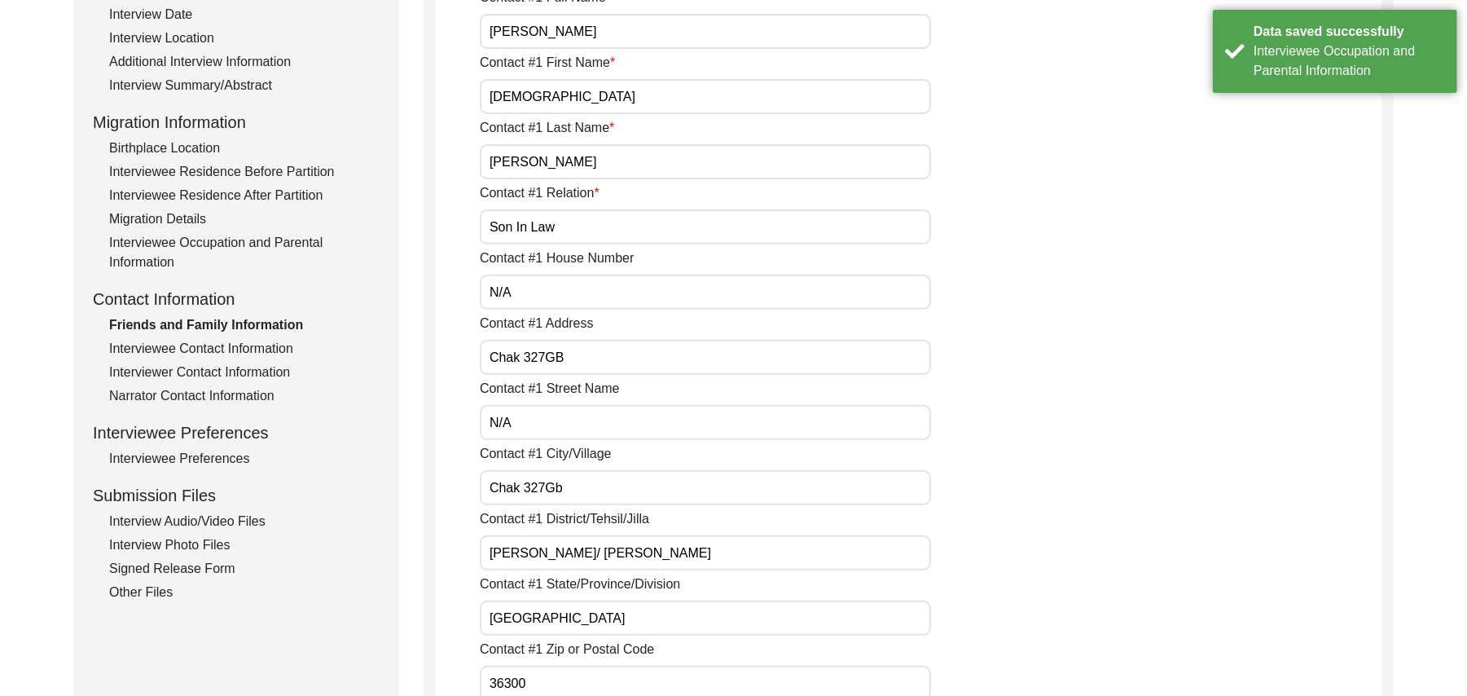
type input "N/A"
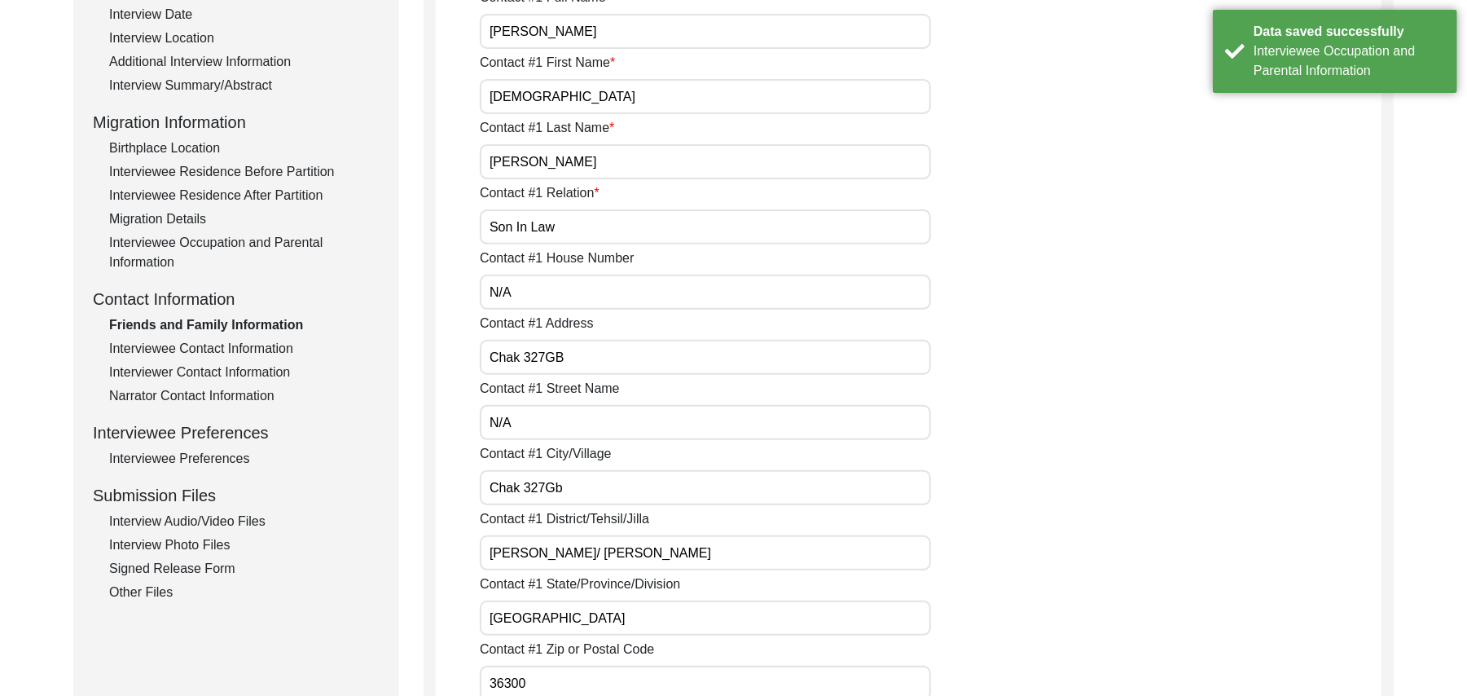
type input "N/A"
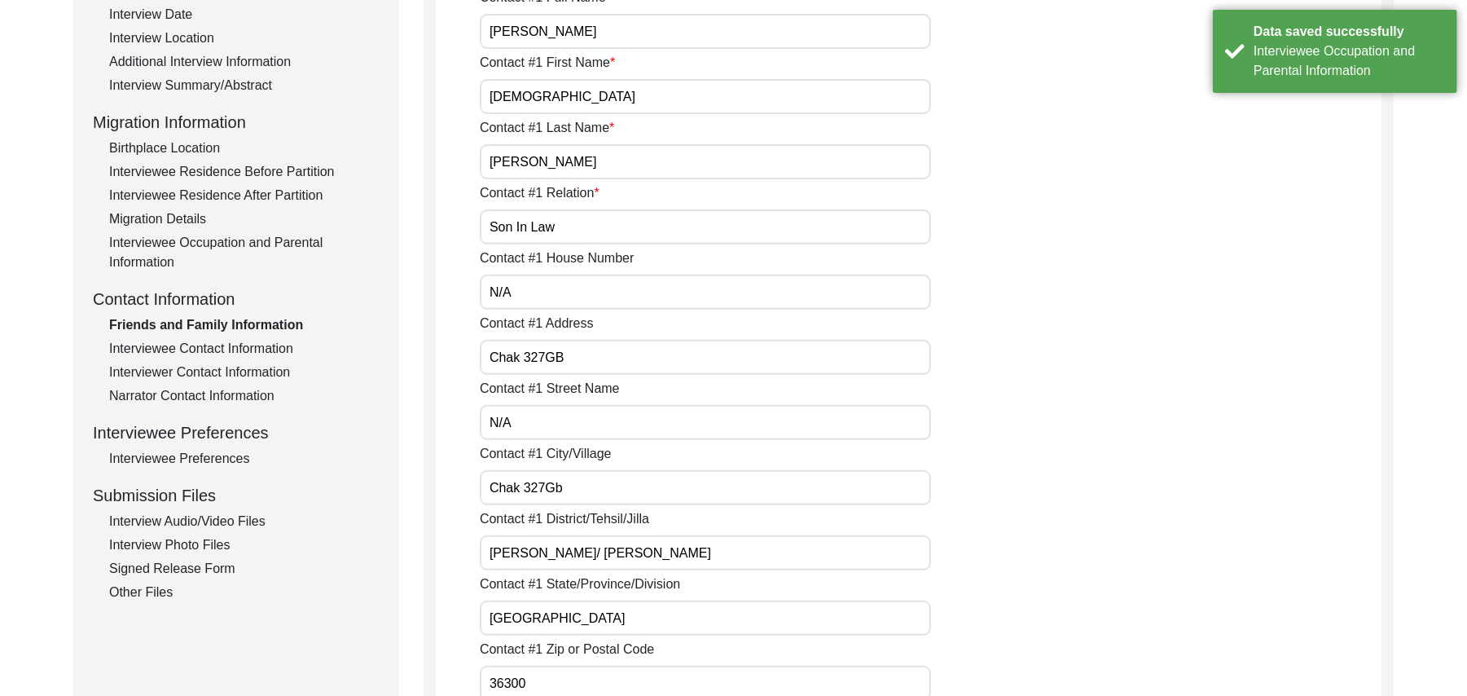
type input "N/A"
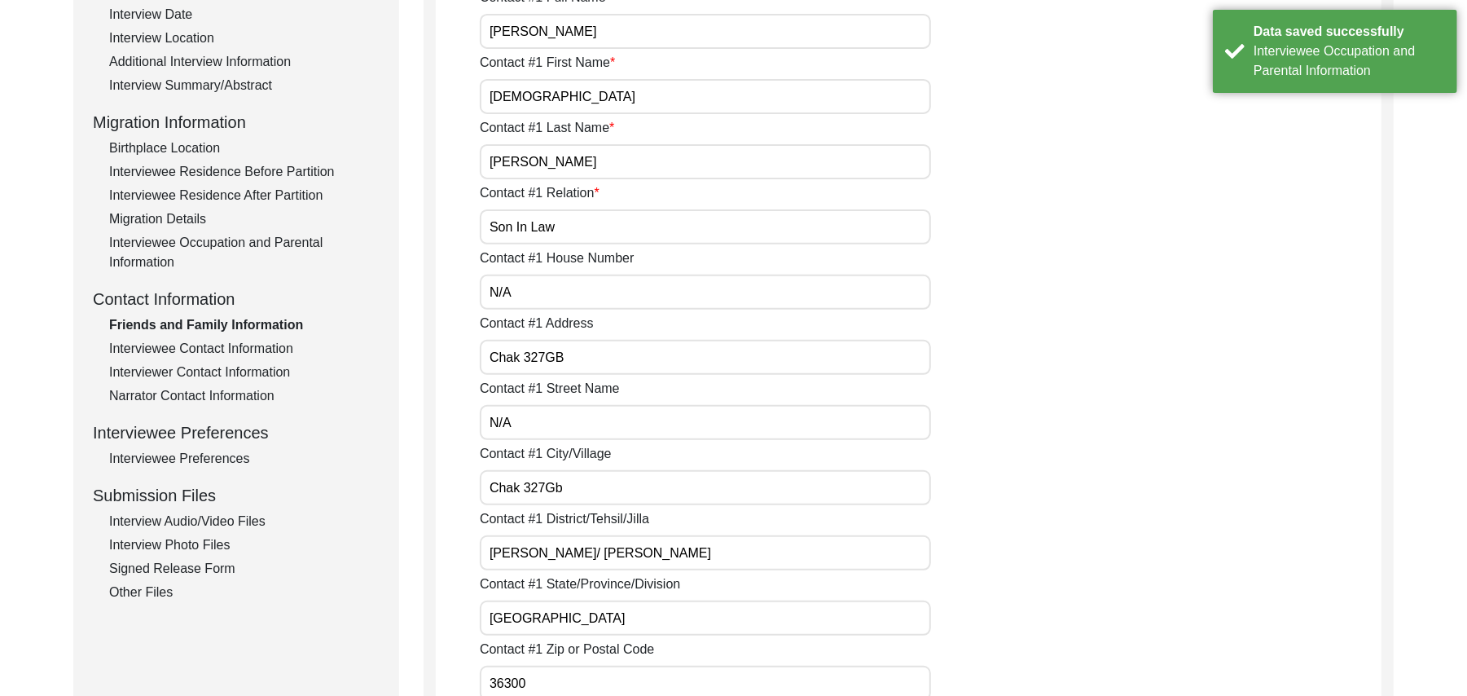
type input "N/A"
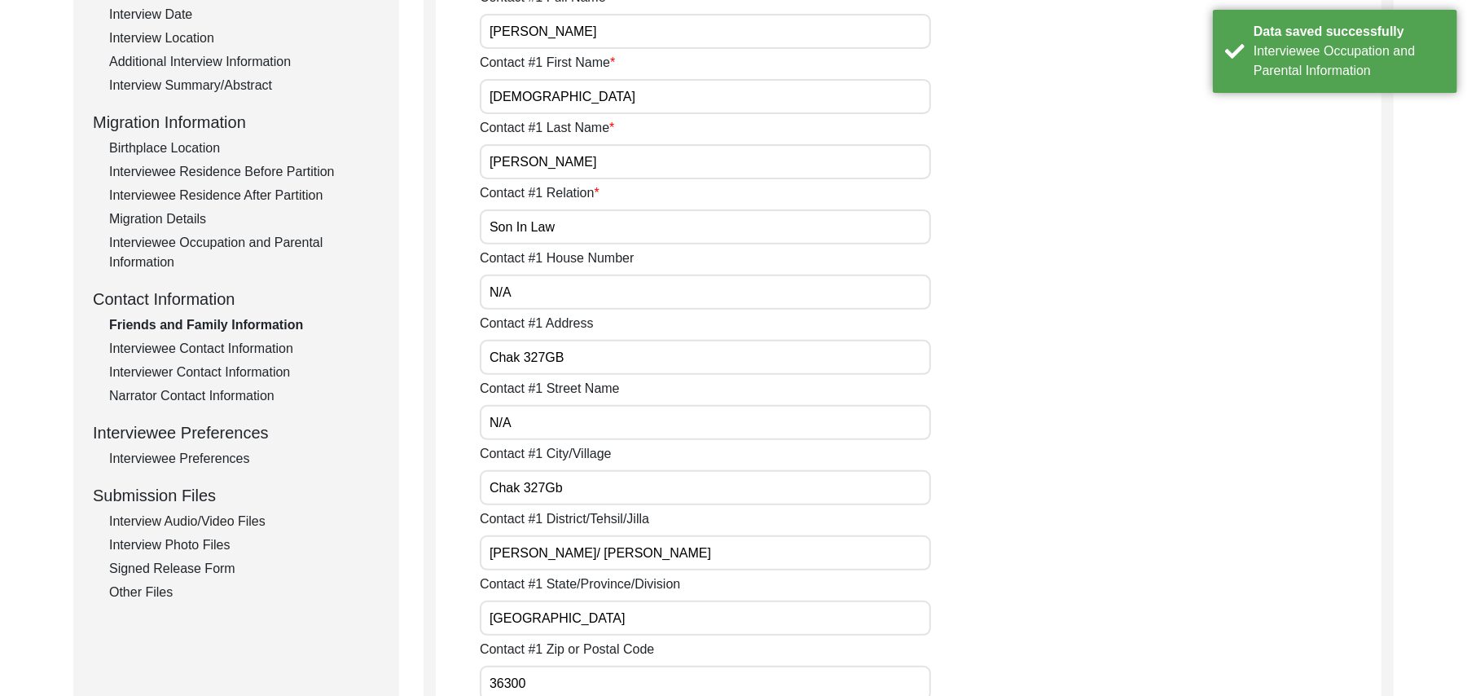
type input "N/A"
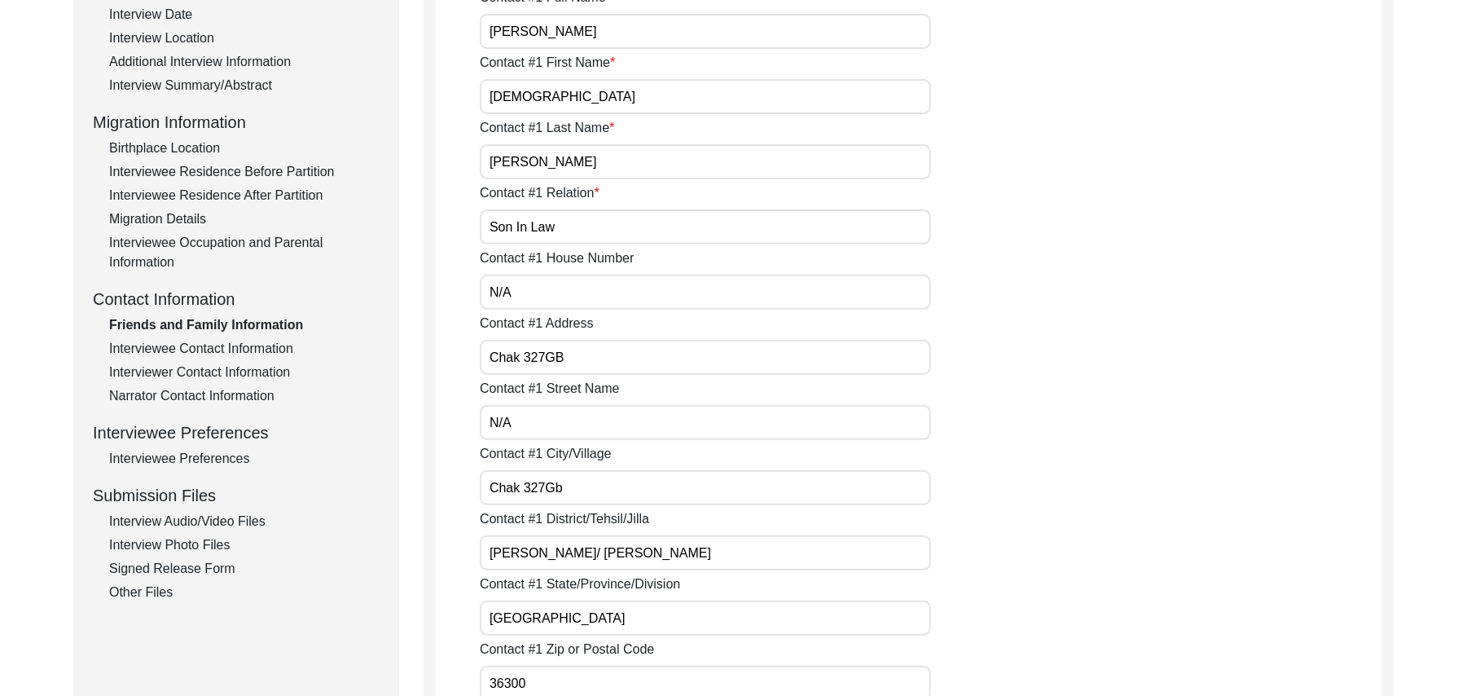
scroll to position [0, 0]
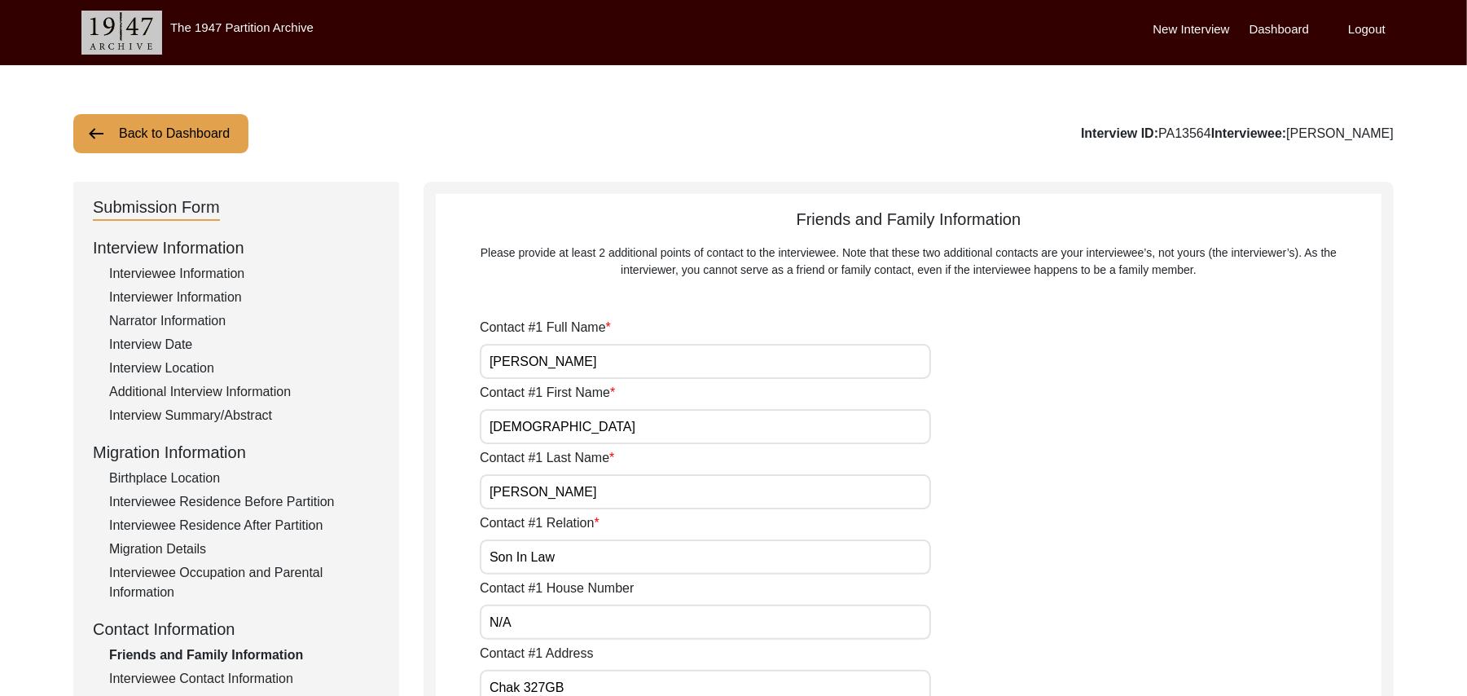
click at [222, 132] on button "Back to Dashboard" at bounding box center [160, 133] width 175 height 39
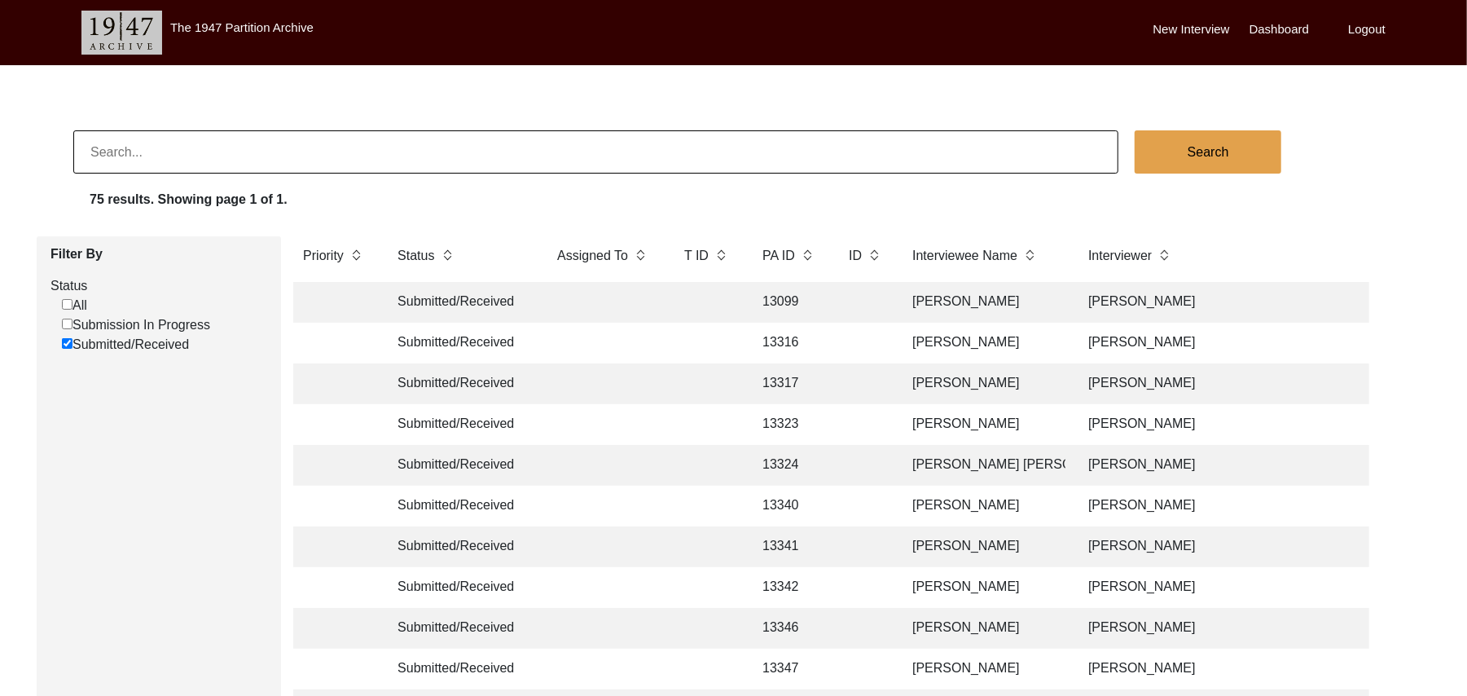
click at [197, 158] on input at bounding box center [595, 151] width 1045 height 43
type input "[PERSON_NAME]"
checkbox input "false"
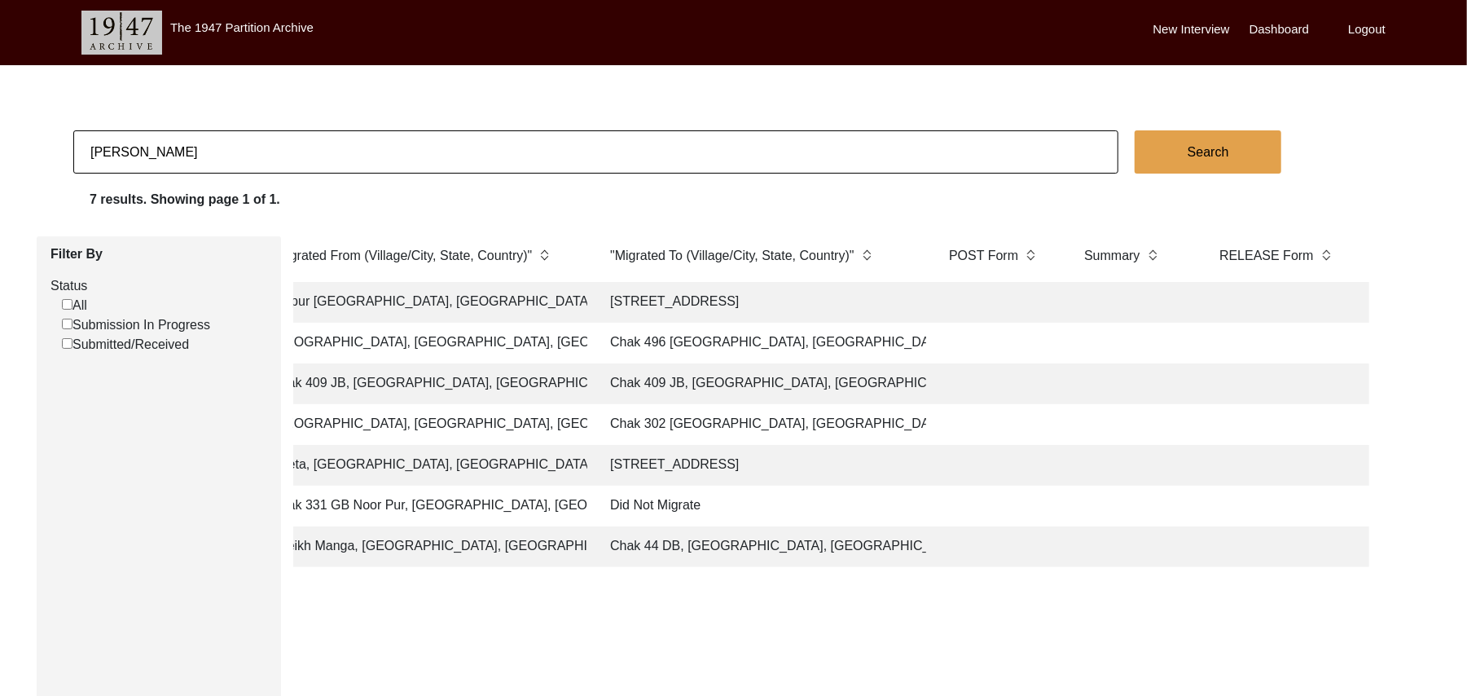
scroll to position [0, 2299]
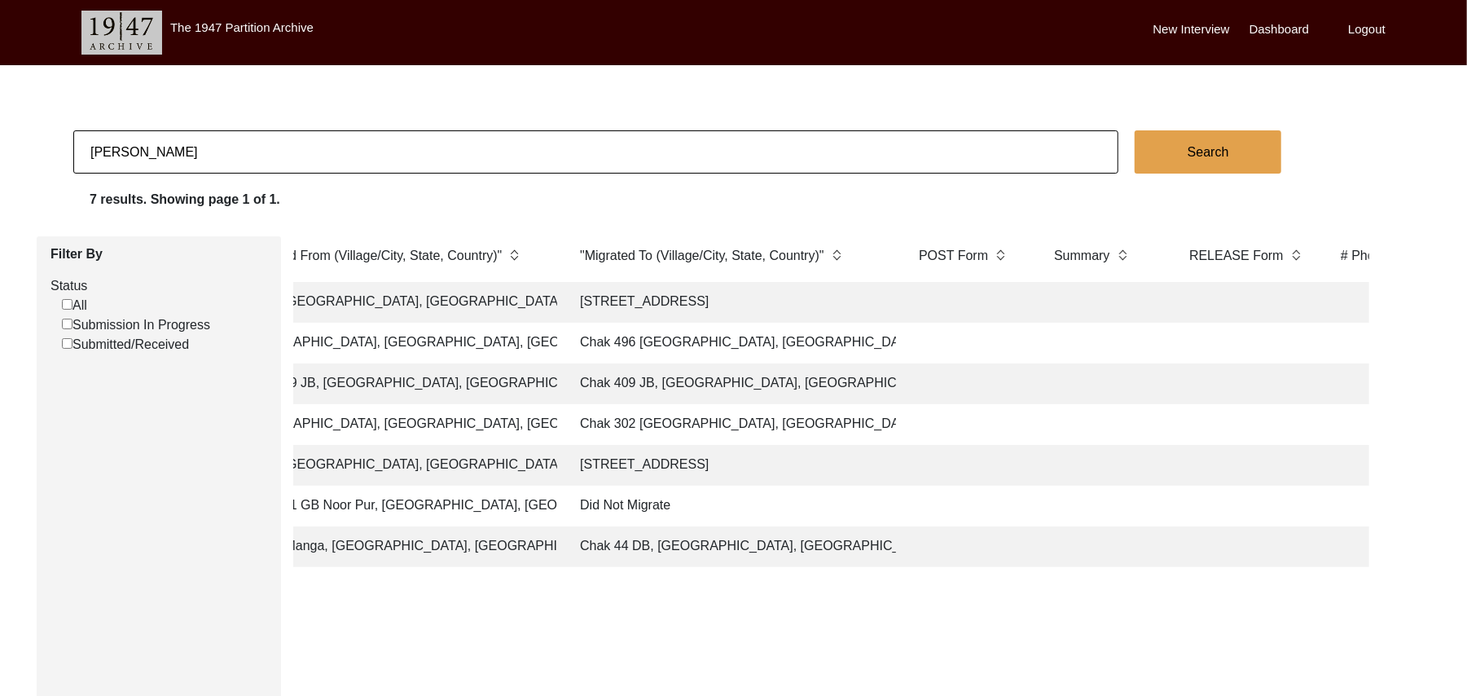
click at [213, 154] on input "[PERSON_NAME]" at bounding box center [595, 151] width 1045 height 43
type input "M"
